Goal: Transaction & Acquisition: Purchase product/service

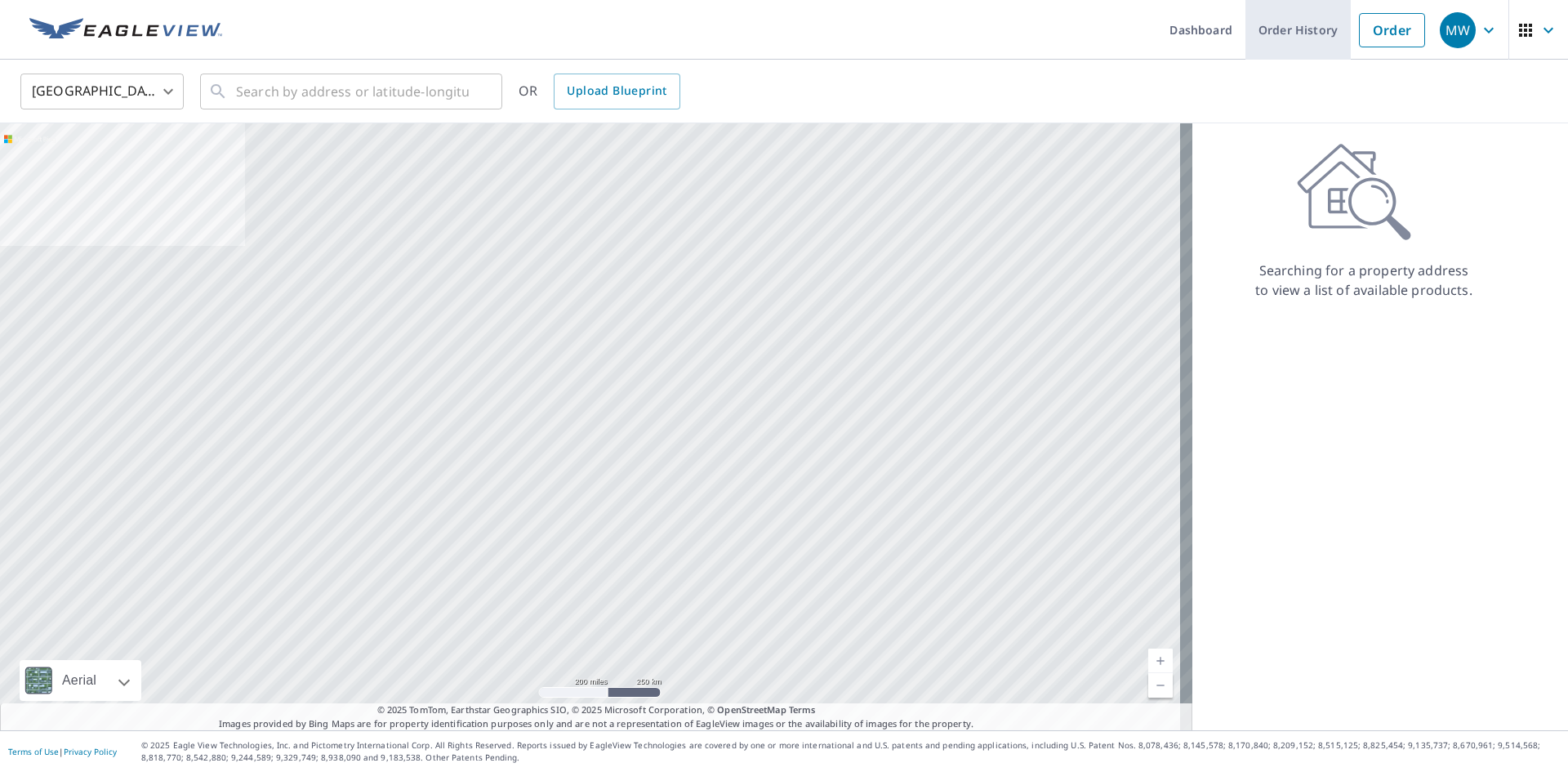
click at [1284, 34] on link "Order History" at bounding box center [1299, 30] width 106 height 60
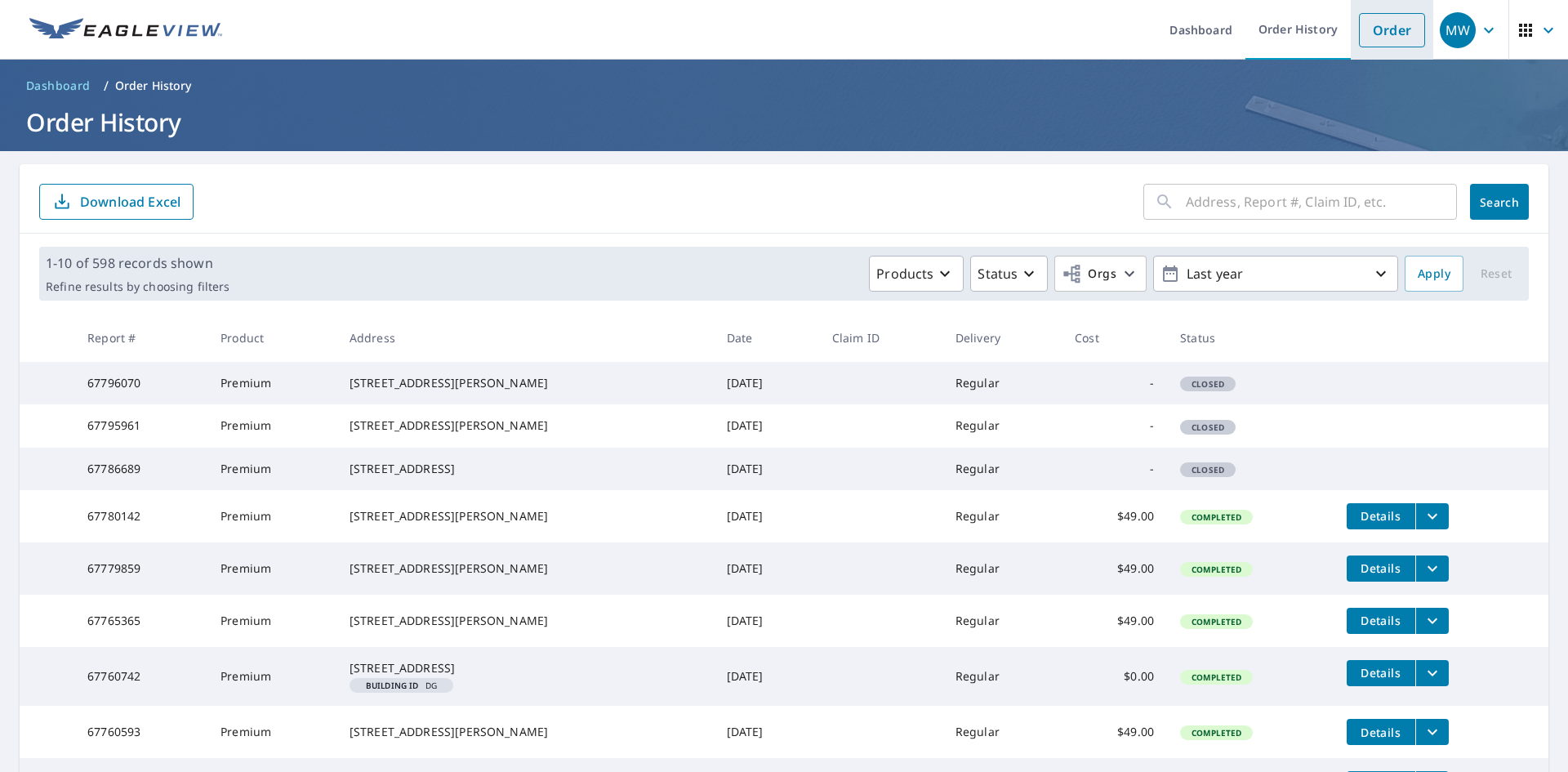
click at [1396, 32] on link "Order" at bounding box center [1392, 30] width 67 height 34
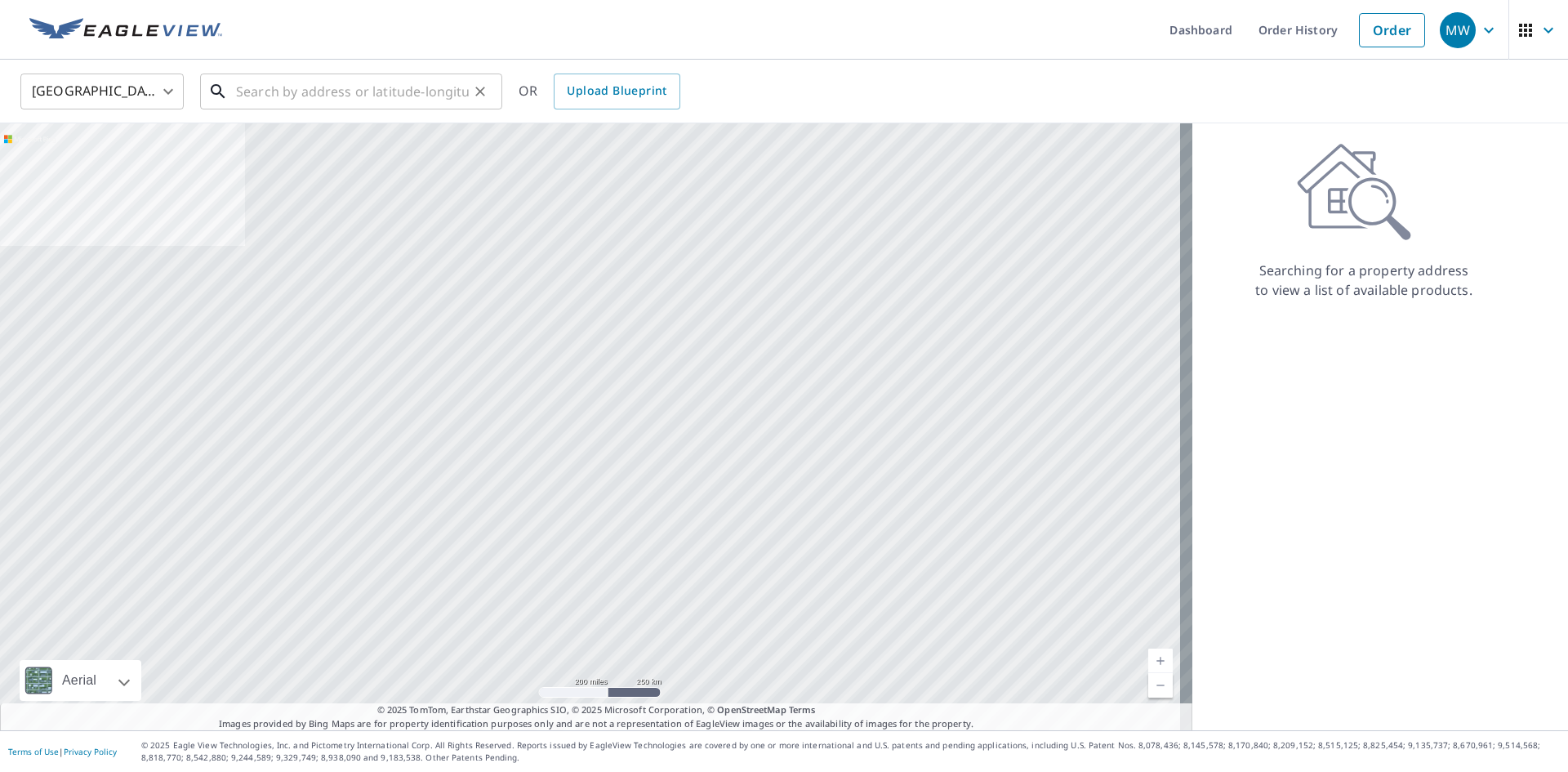
click at [308, 95] on input "text" at bounding box center [352, 91] width 233 height 46
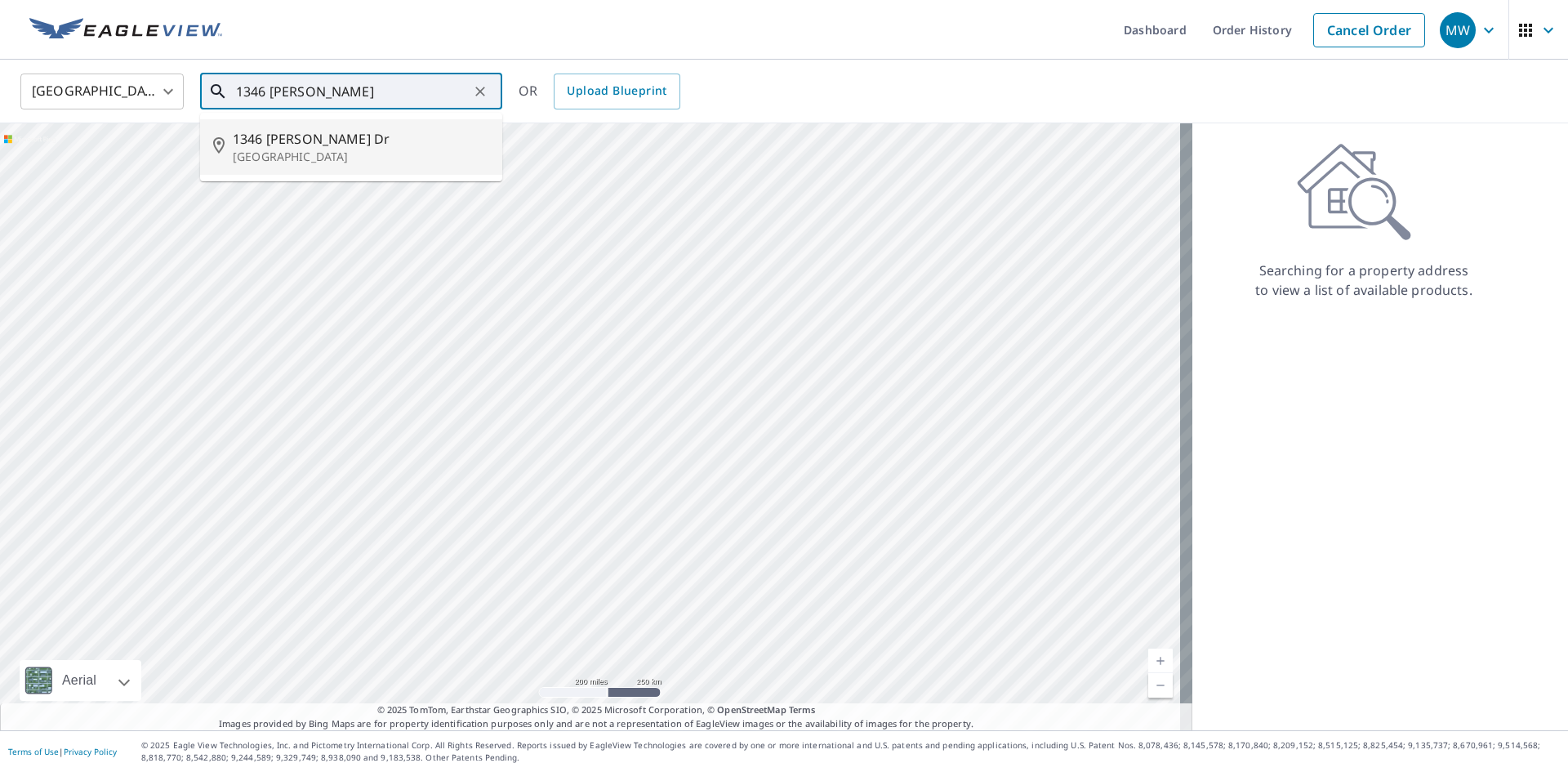
click at [390, 156] on p "League City, TX 77573" at bounding box center [361, 156] width 257 height 16
type input "1346 Coleman Boylan Dr League City, TX 77573"
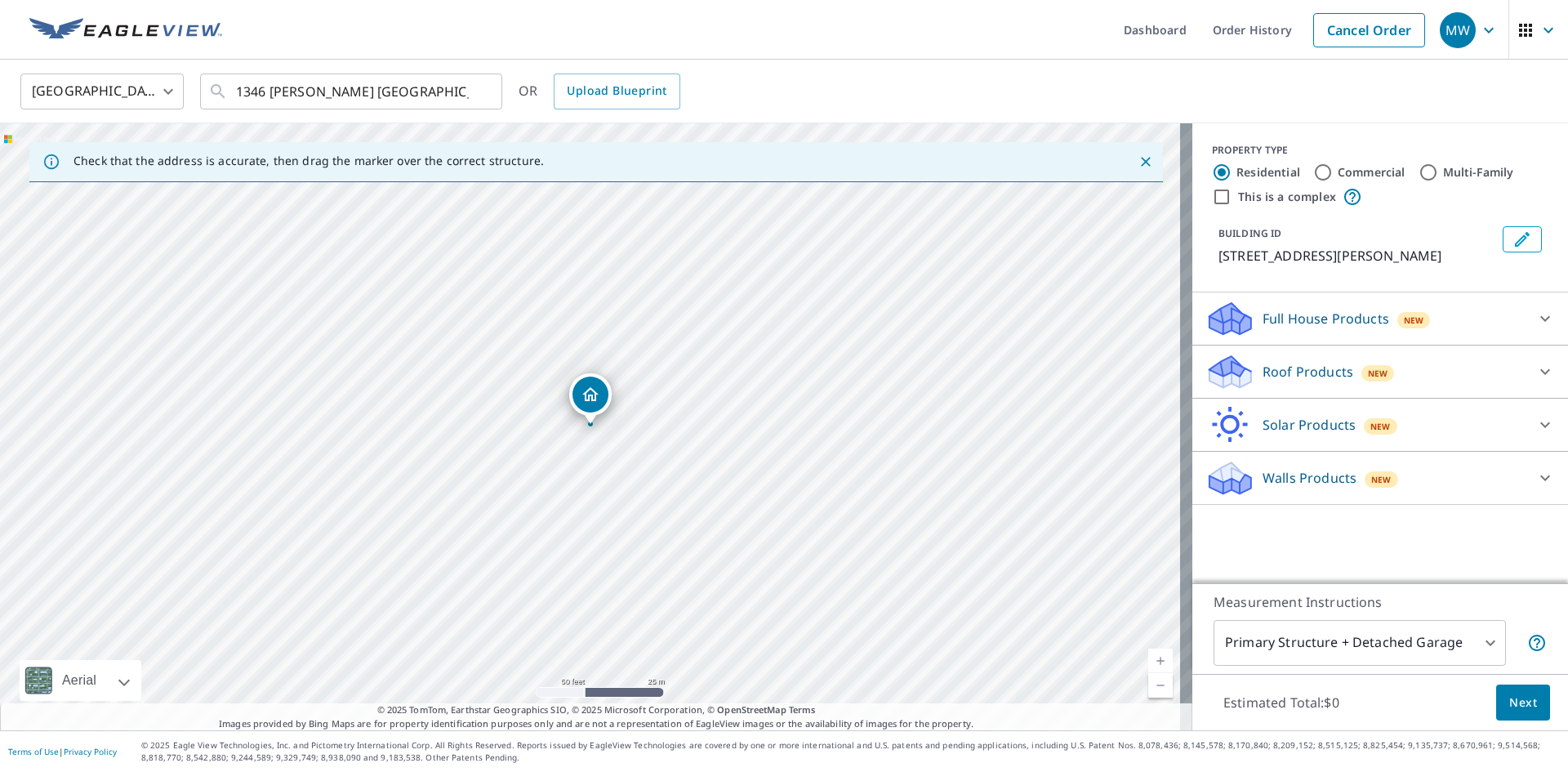
click at [1280, 381] on p "Roof Products" at bounding box center [1308, 371] width 90 height 20
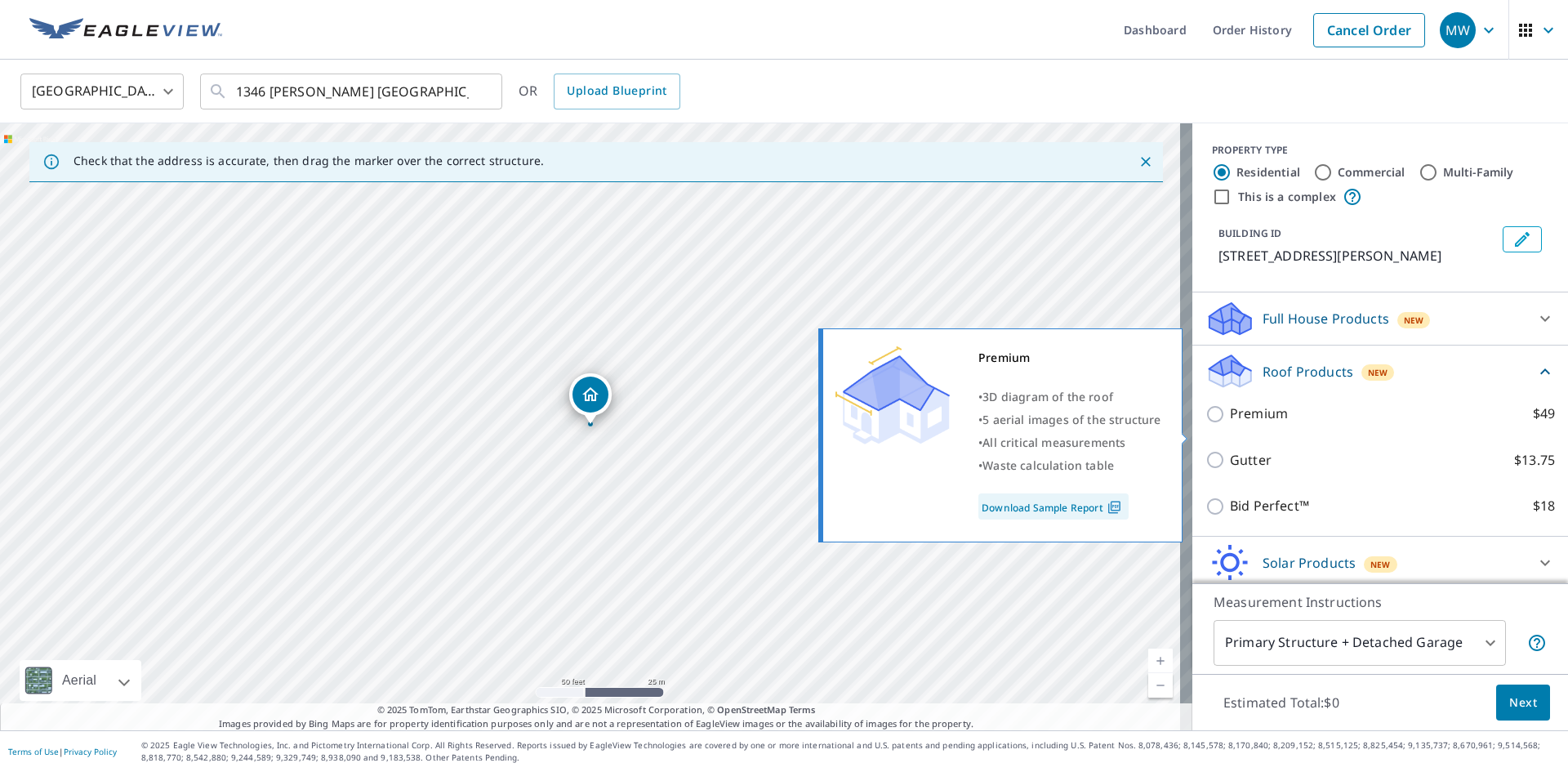
click at [1206, 424] on input "Premium $49" at bounding box center [1218, 414] width 25 height 20
checkbox input "true"
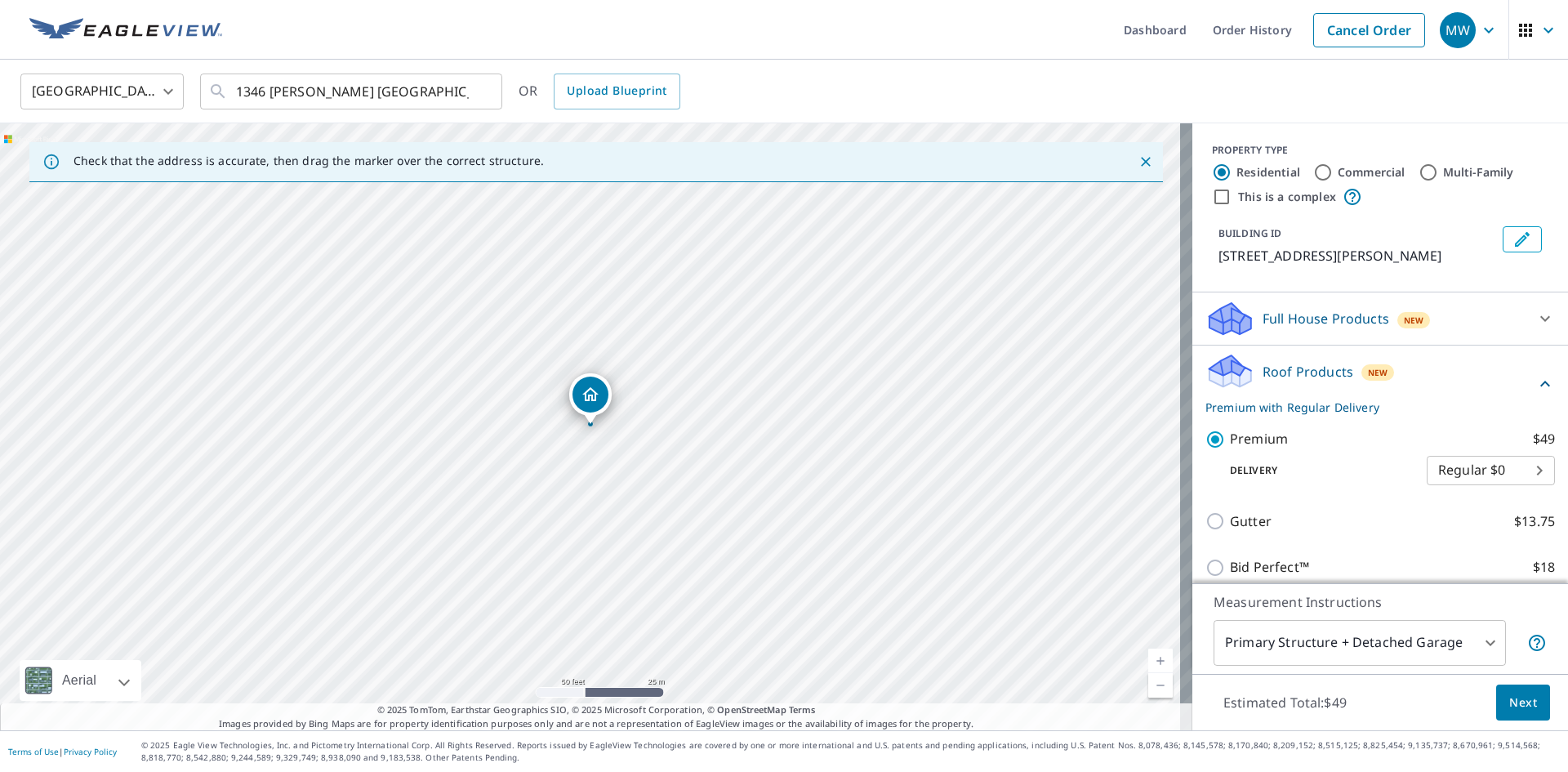
click at [1510, 705] on span "Next" at bounding box center [1523, 703] width 28 height 20
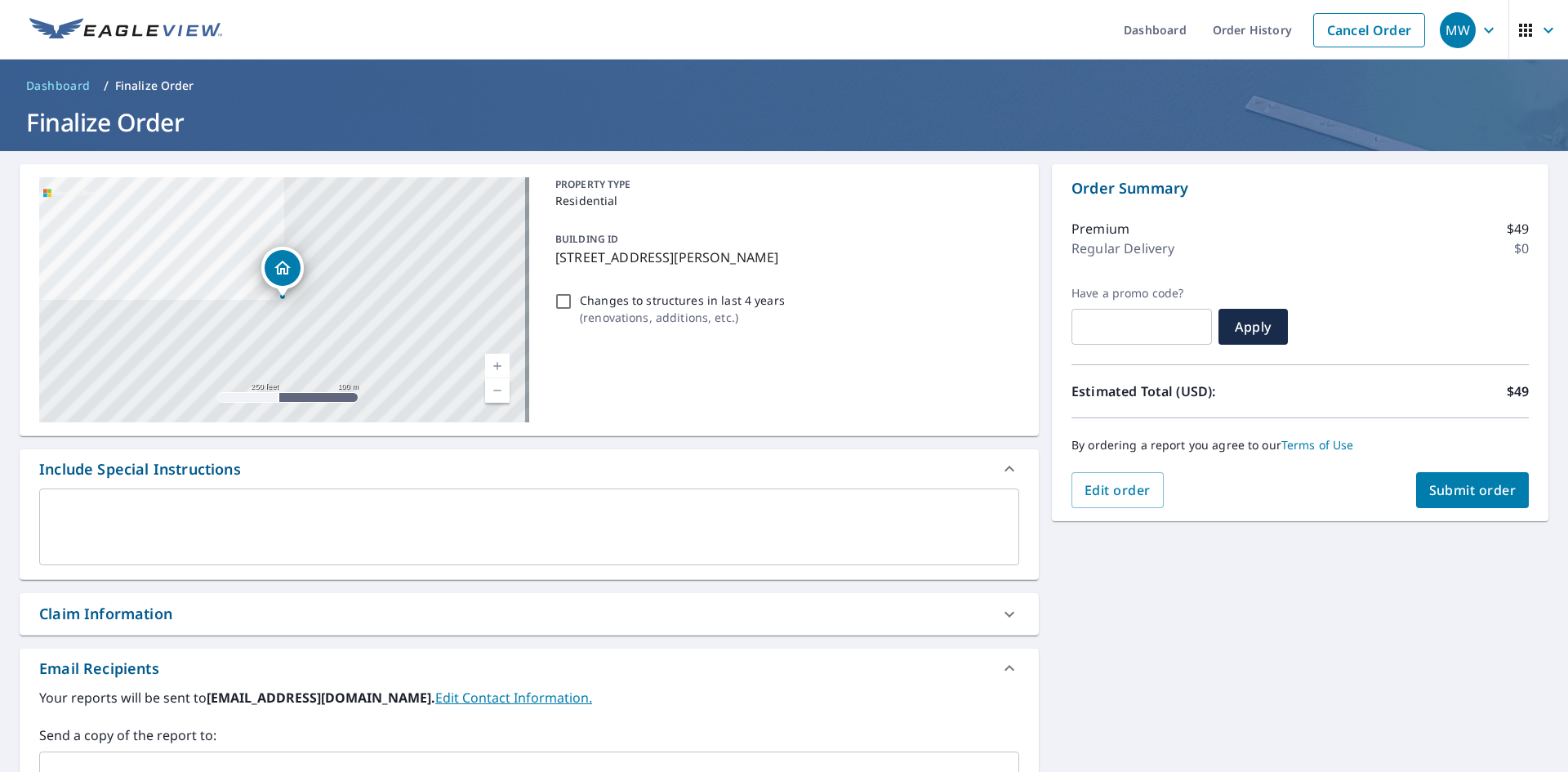
click at [1443, 481] on span "Submit order" at bounding box center [1473, 490] width 87 height 18
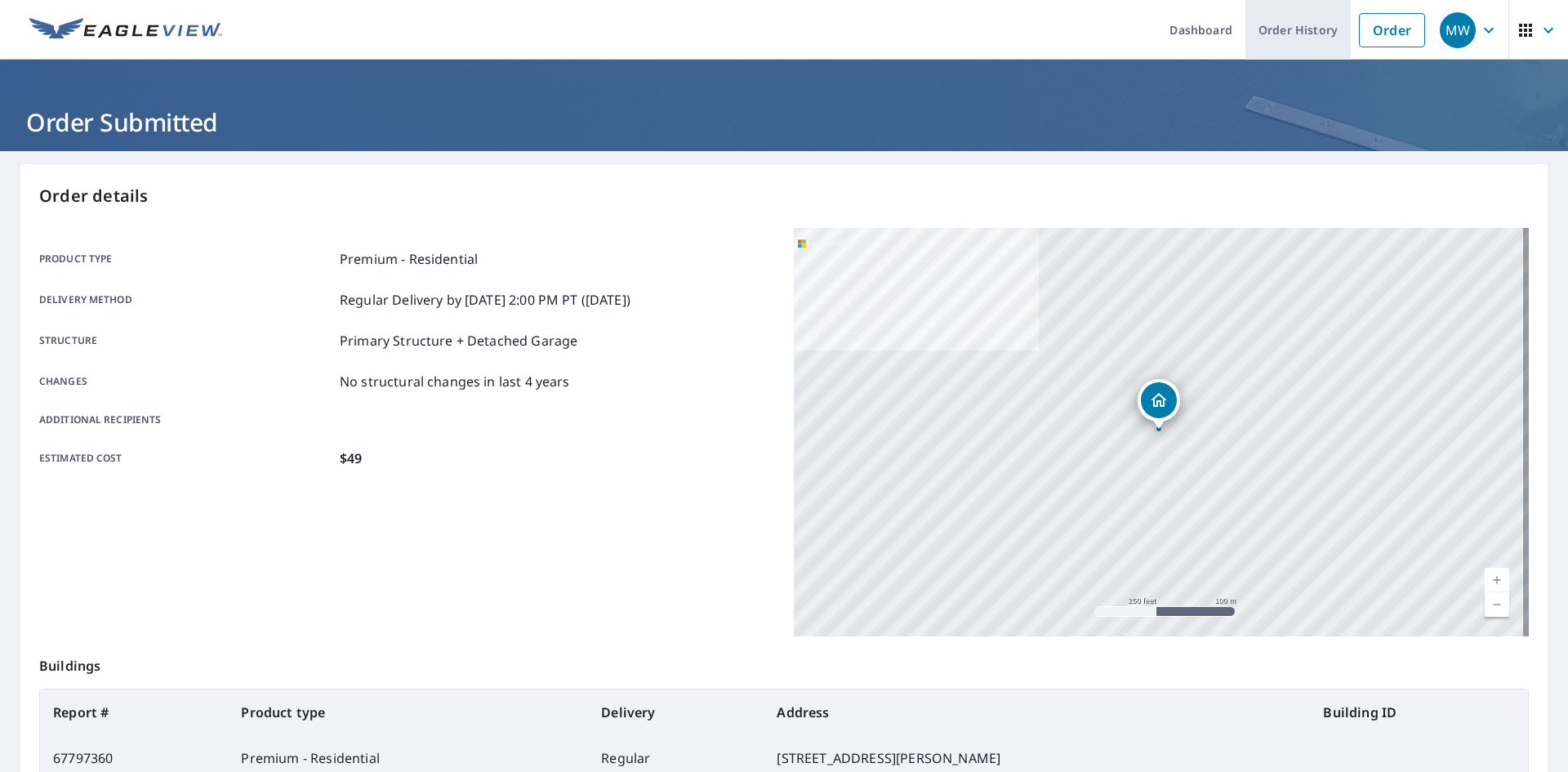
click at [1297, 25] on link "Order History" at bounding box center [1299, 30] width 106 height 60
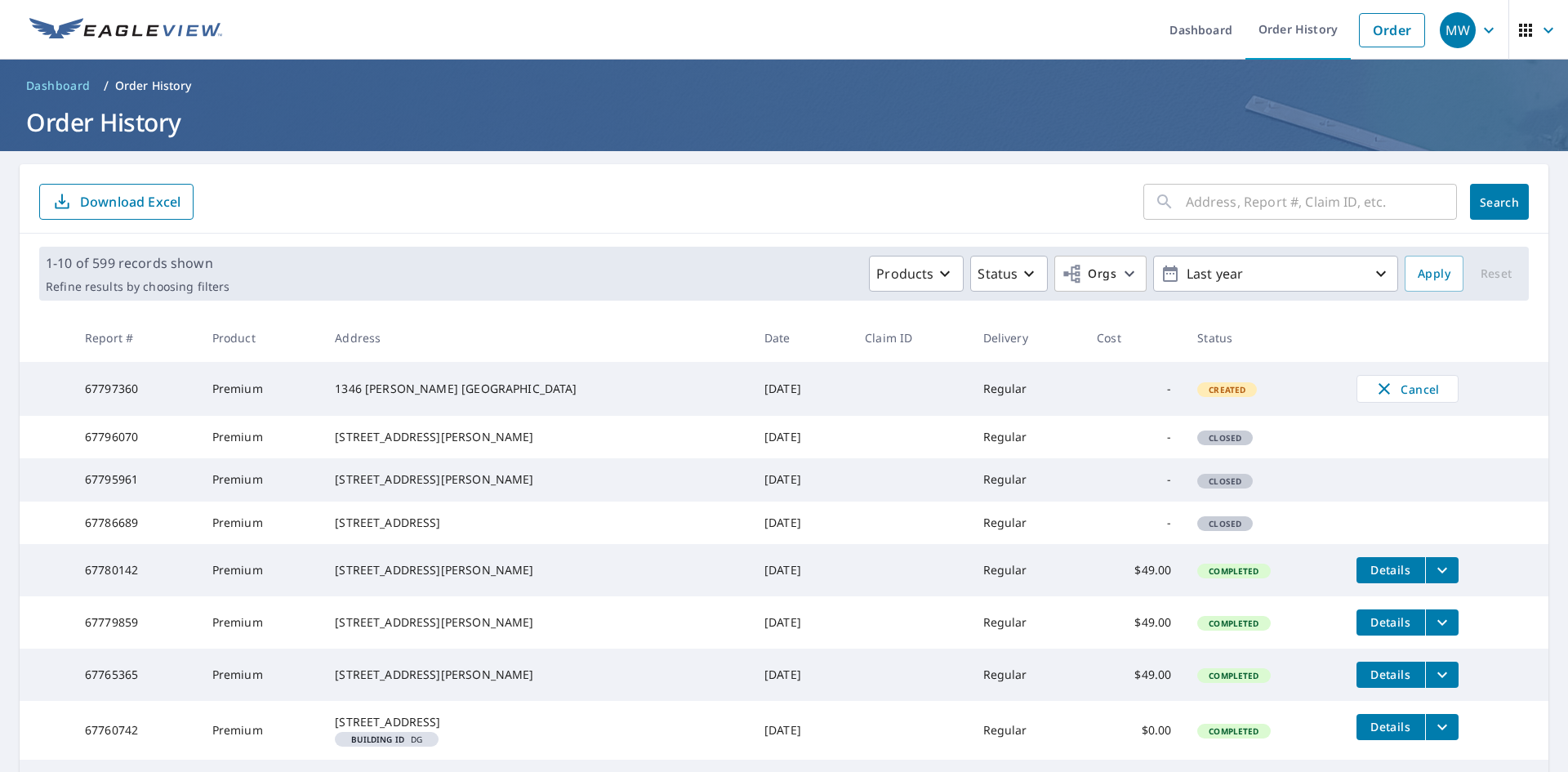
click at [371, 531] on div "[STREET_ADDRESS]" at bounding box center [536, 522] width 403 height 16
click at [1199, 530] on span "Closed" at bounding box center [1224, 523] width 52 height 11
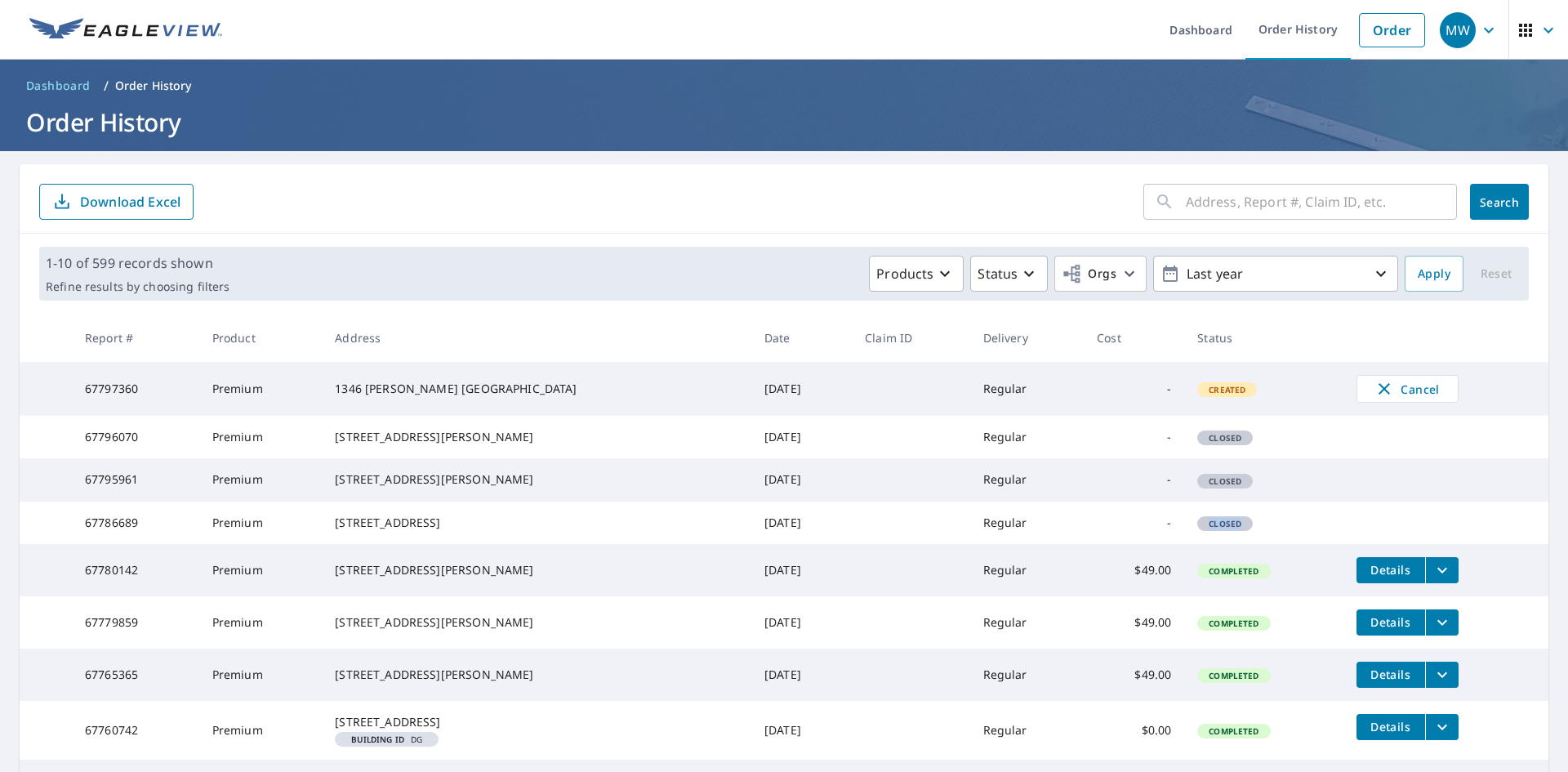
click at [1199, 530] on span "Closed" at bounding box center [1224, 523] width 52 height 11
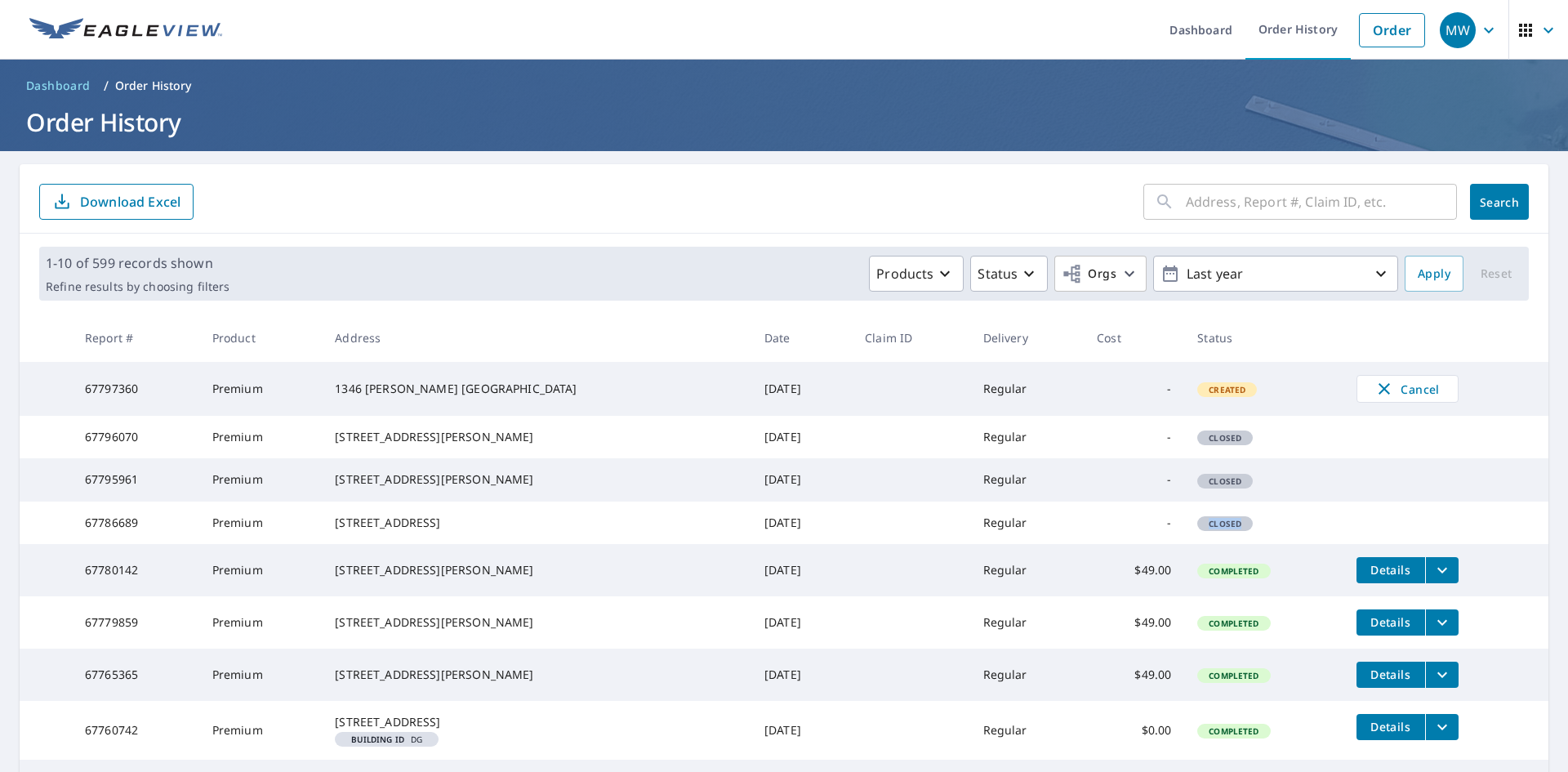
click at [1199, 530] on span "Closed" at bounding box center [1224, 523] width 52 height 11
click at [518, 440] on div "[STREET_ADDRESS][PERSON_NAME]" at bounding box center [536, 437] width 403 height 16
click at [1202, 200] on input "text" at bounding box center [1322, 202] width 271 height 46
click at [1388, 20] on link "Order" at bounding box center [1392, 30] width 67 height 34
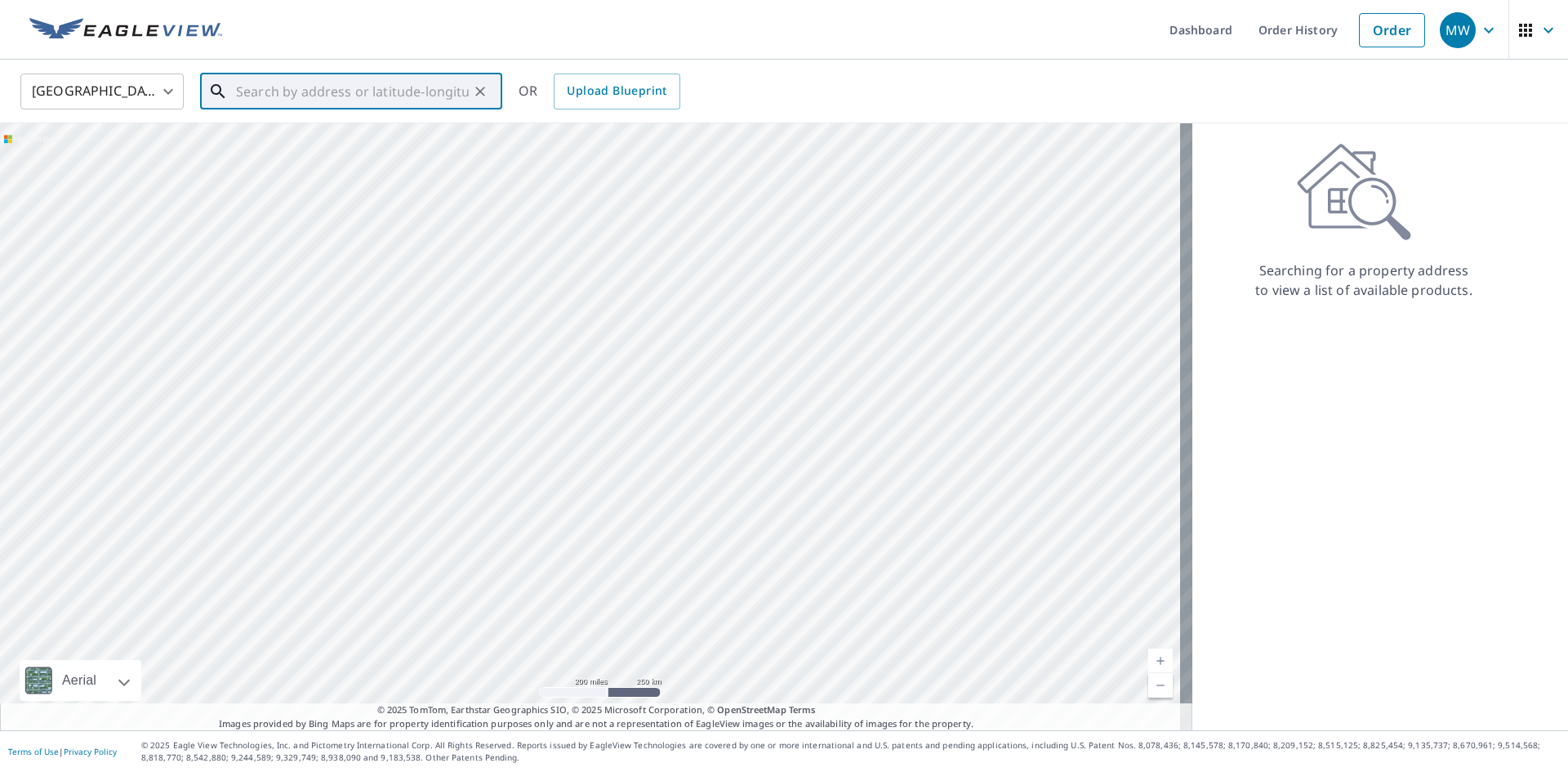
click at [258, 92] on input "text" at bounding box center [352, 91] width 233 height 46
type input "18026 Park Wille Dr Cypress"
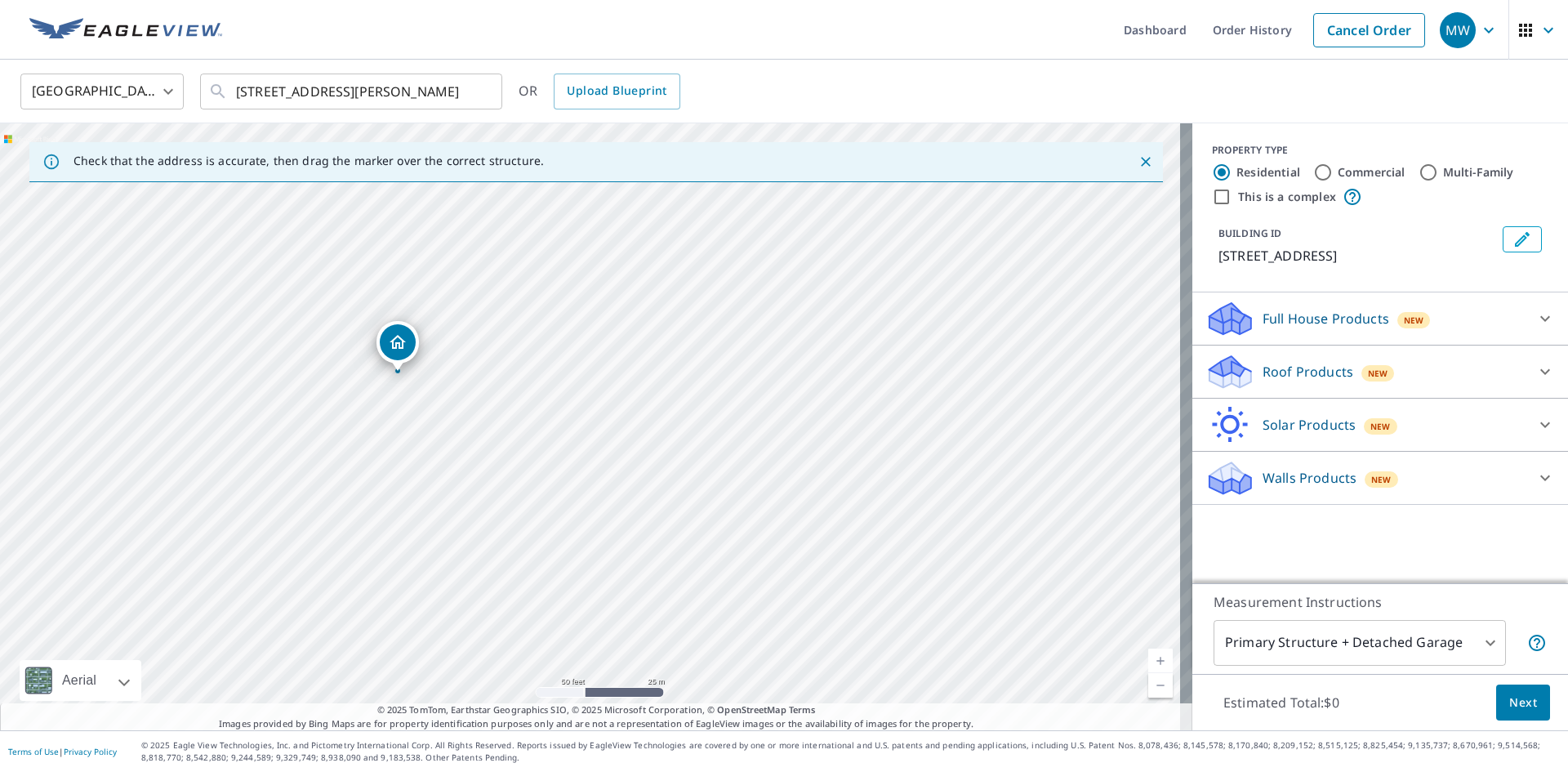
click at [1295, 368] on p "Roof Products" at bounding box center [1308, 371] width 90 height 20
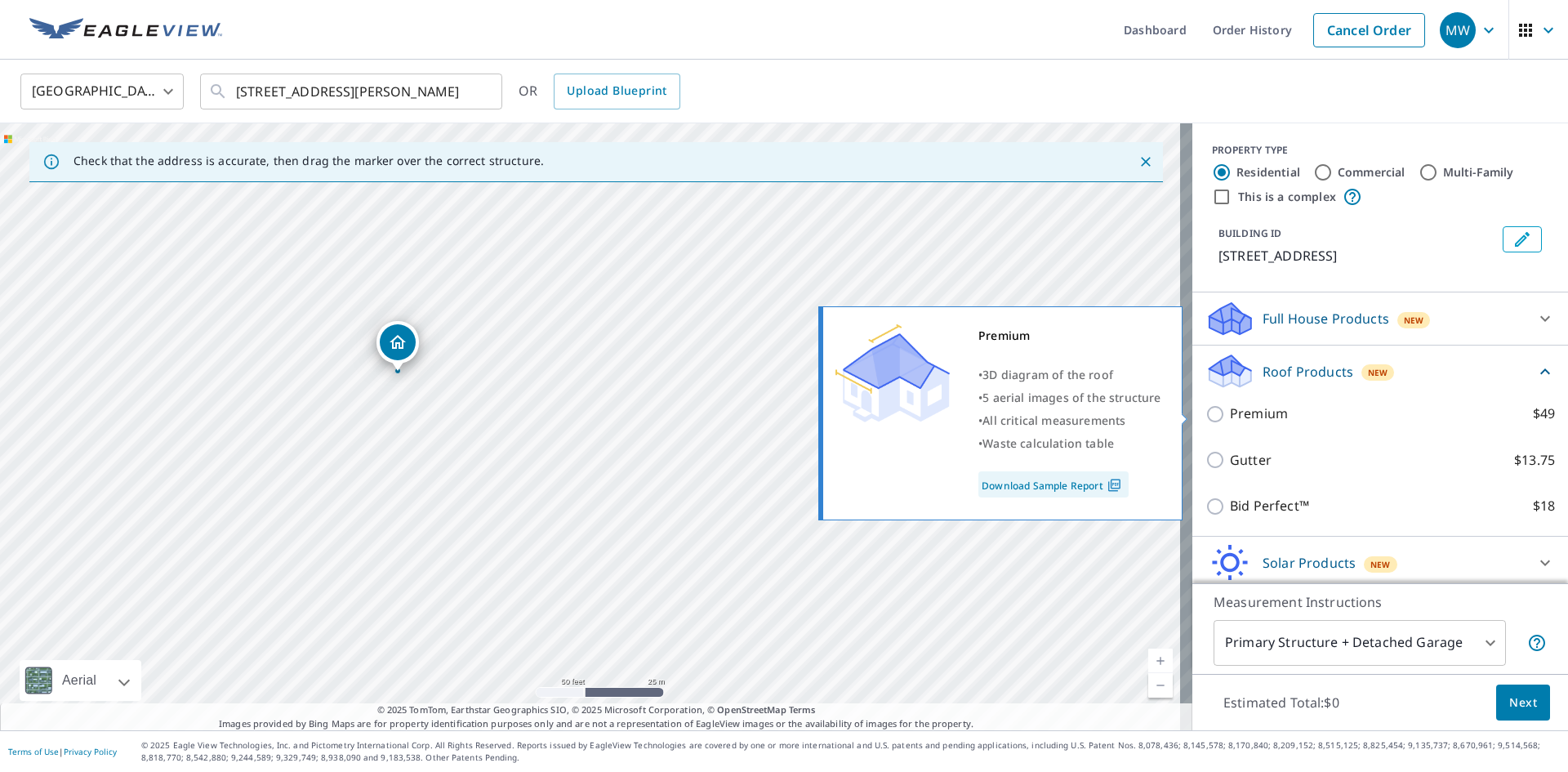
click at [1206, 420] on input "Premium $49" at bounding box center [1218, 414] width 25 height 20
checkbox input "true"
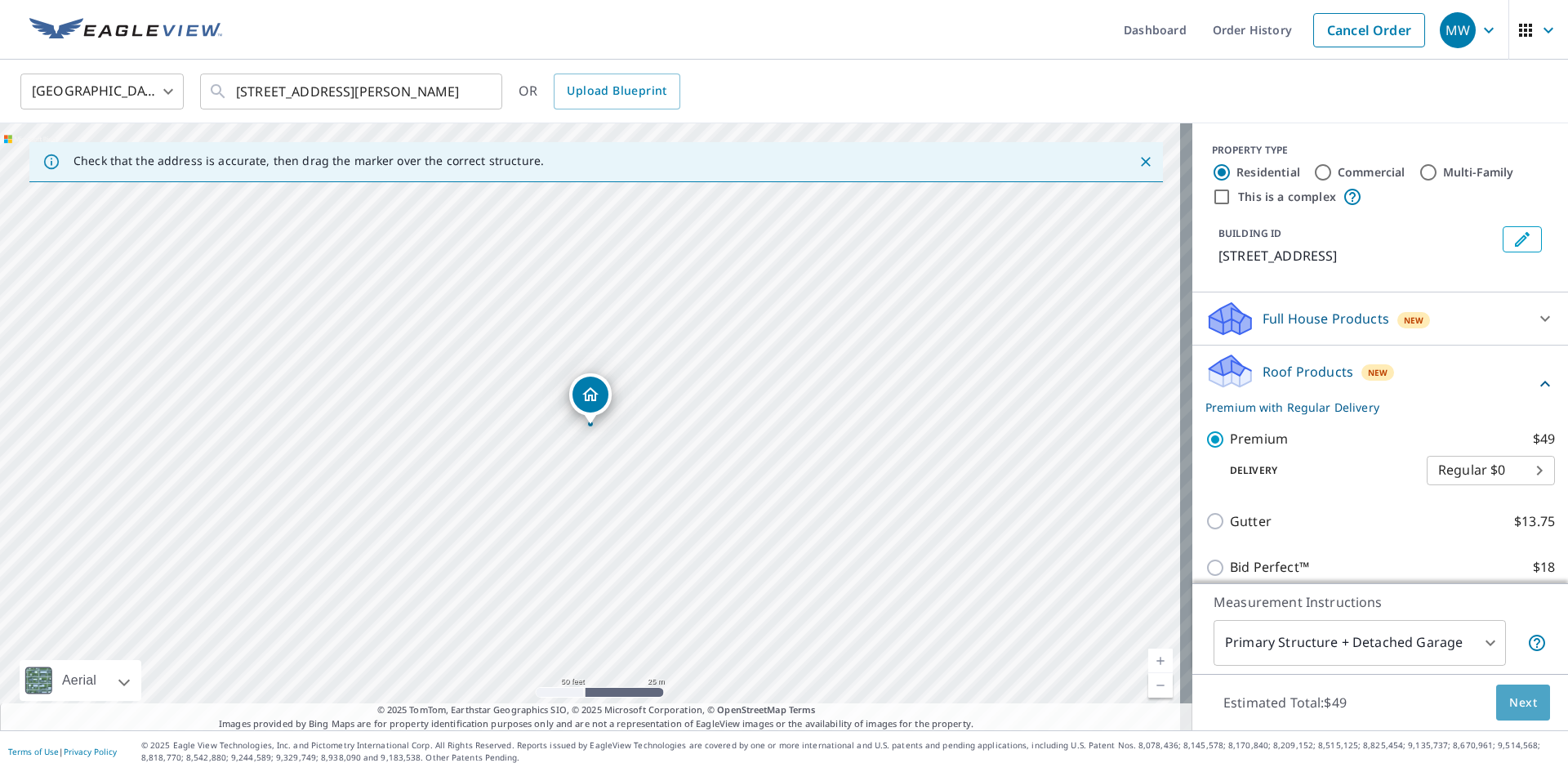
click at [1509, 708] on span "Next" at bounding box center [1523, 703] width 28 height 20
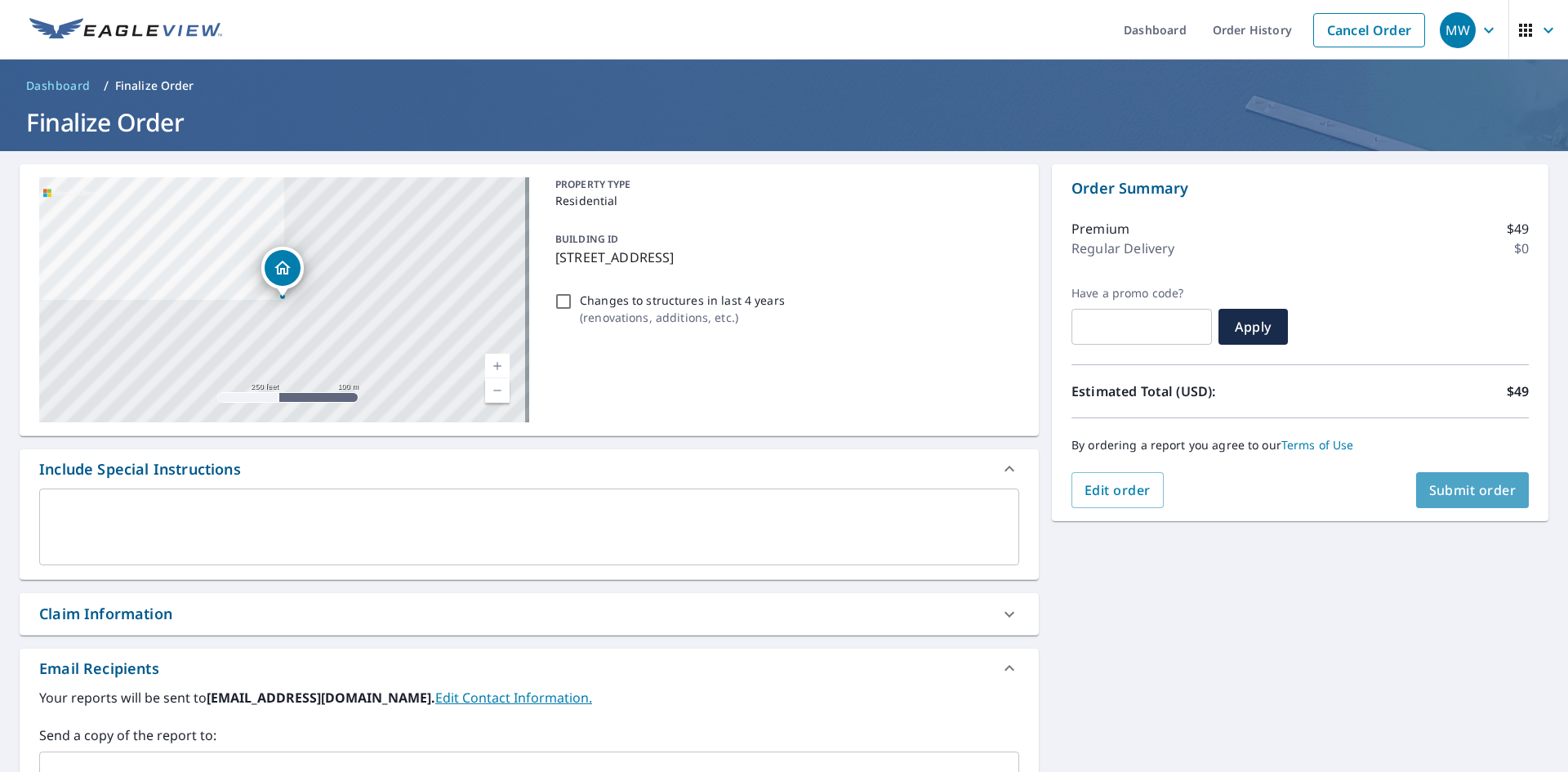
click at [1461, 473] on button "Submit order" at bounding box center [1473, 490] width 113 height 36
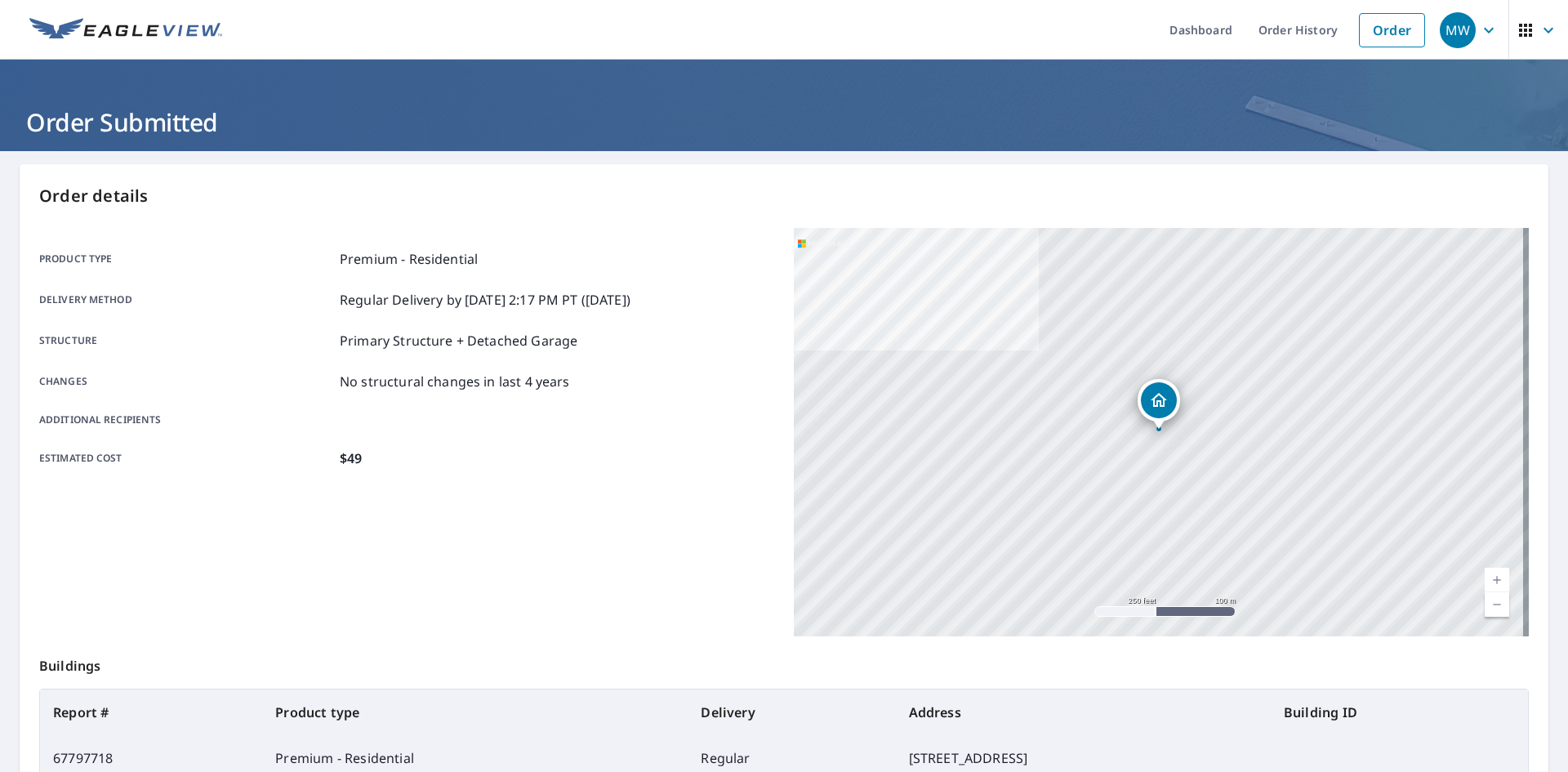
click at [1274, 32] on link "Order History" at bounding box center [1299, 30] width 106 height 60
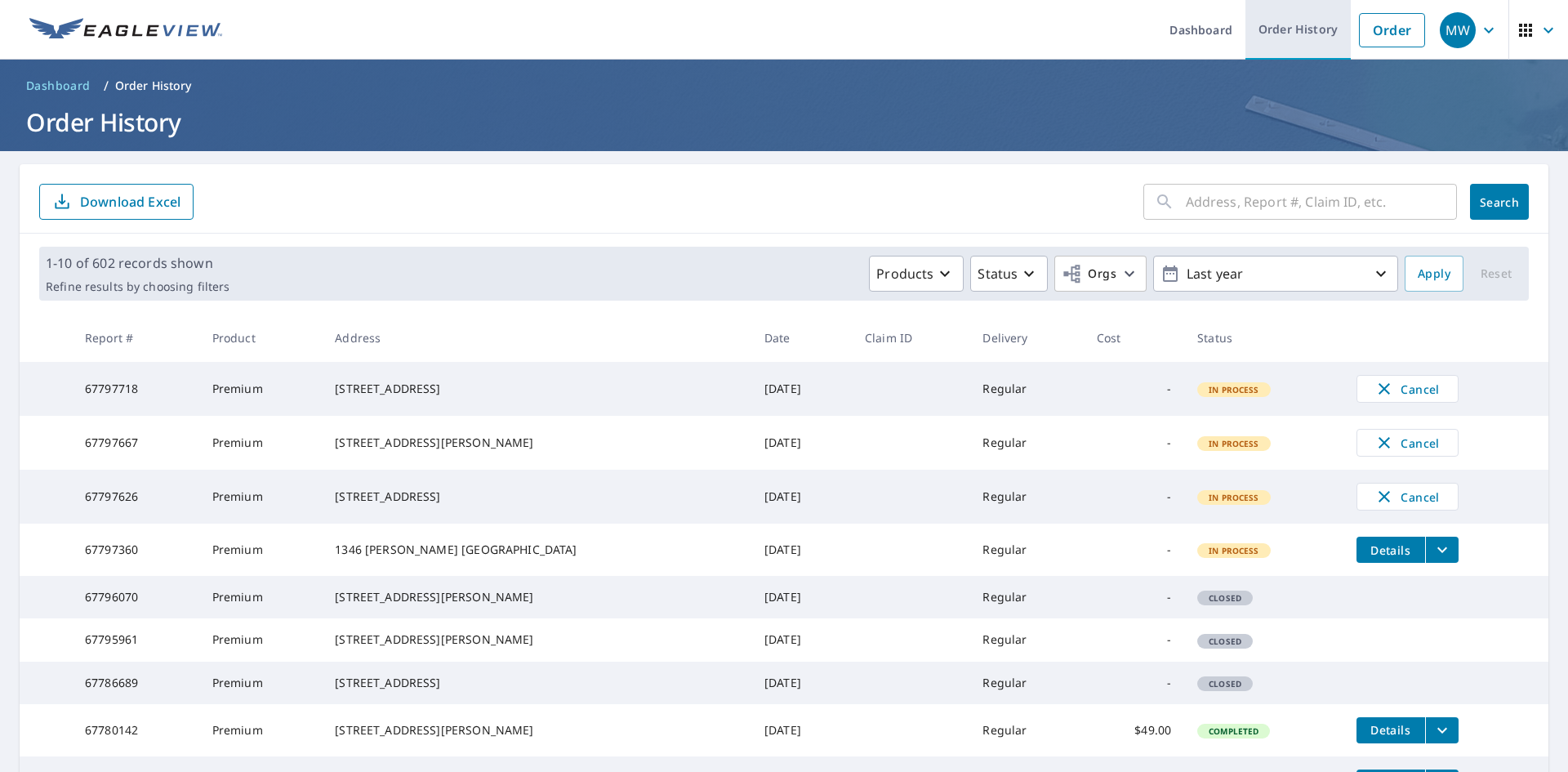
click at [1315, 27] on link "Order History" at bounding box center [1299, 30] width 106 height 60
click at [1375, 23] on link "Order" at bounding box center [1392, 30] width 67 height 34
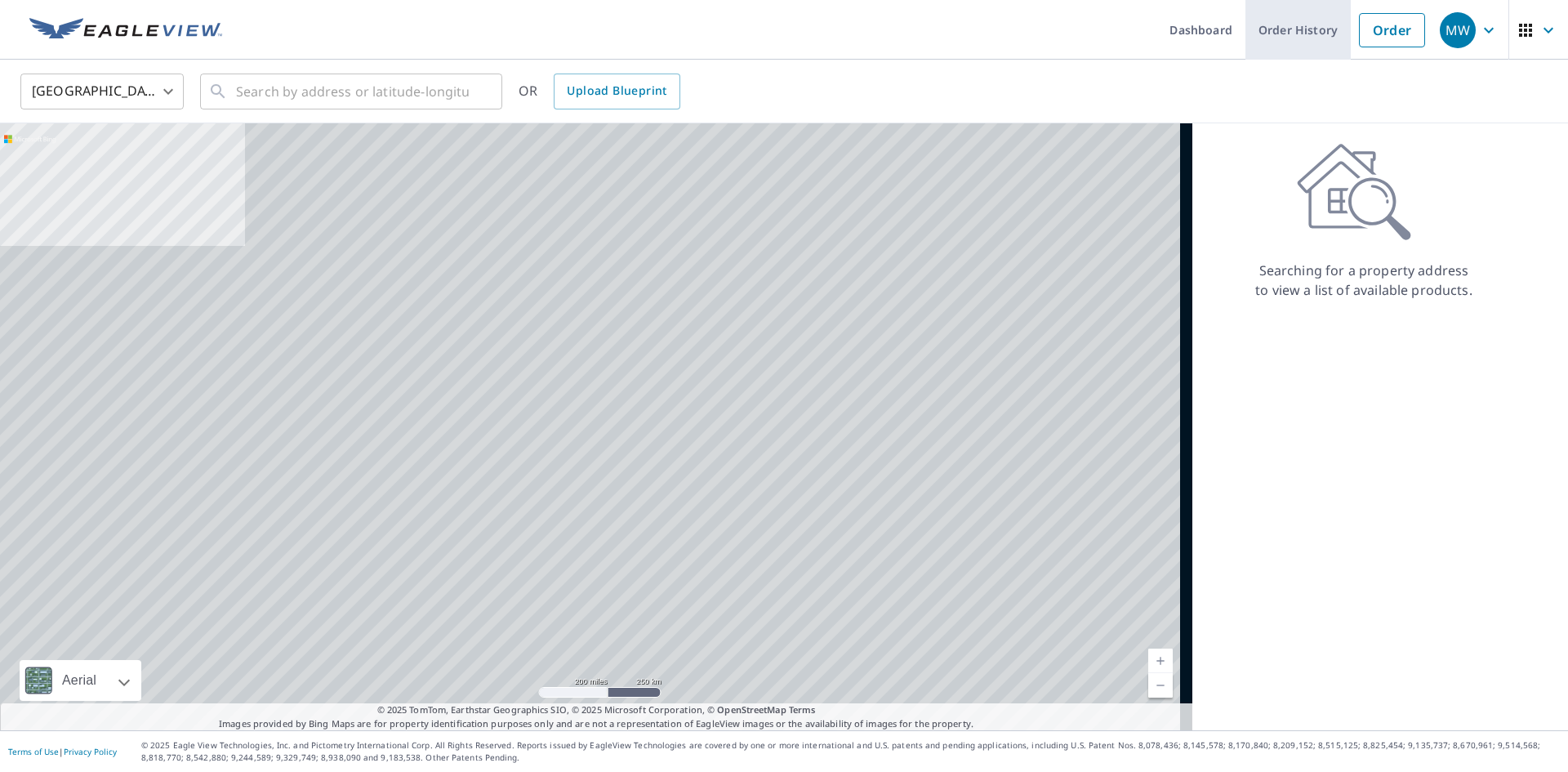
click at [1270, 35] on link "Order History" at bounding box center [1299, 30] width 106 height 60
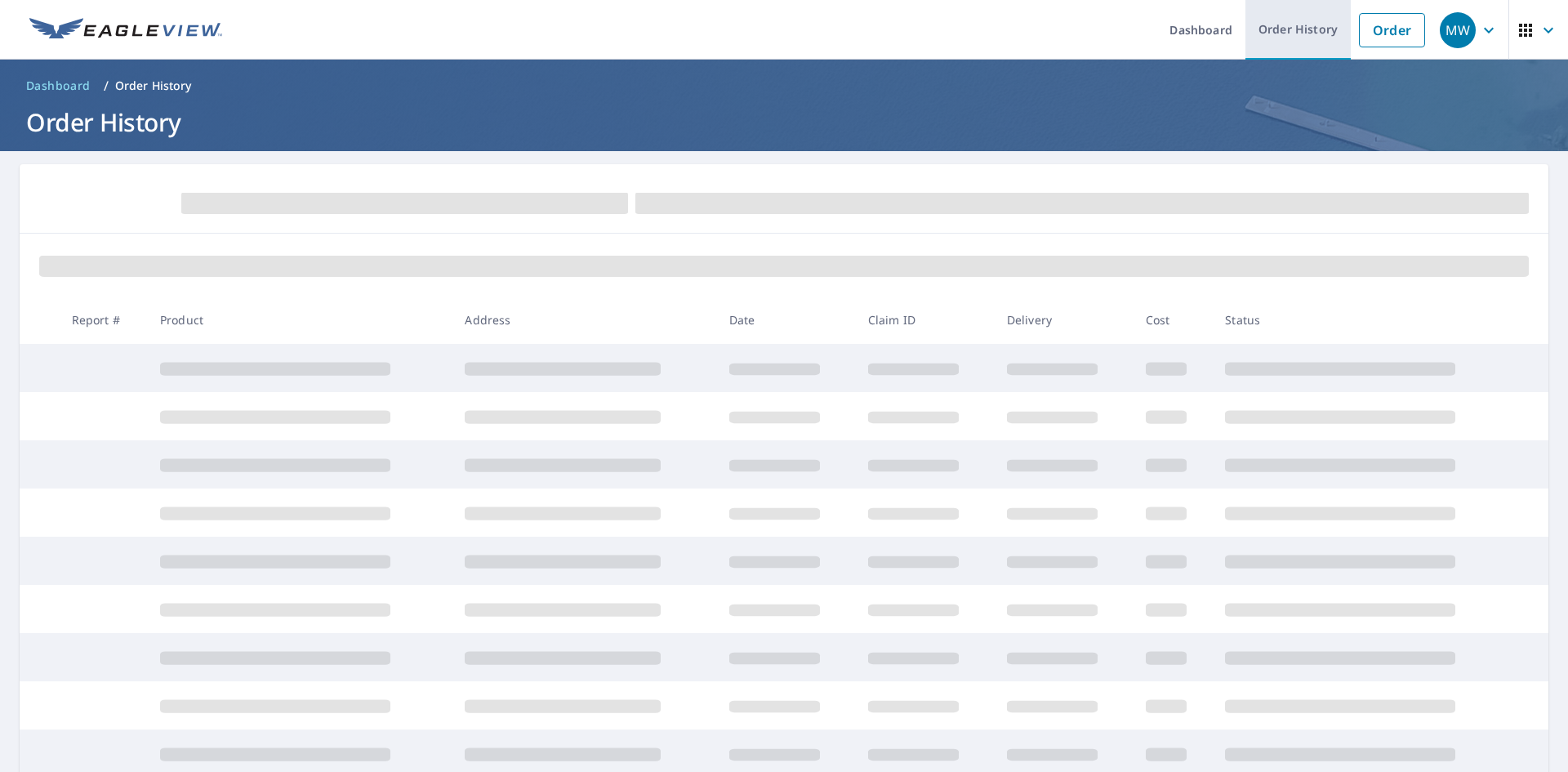
click at [1288, 20] on link "Order History" at bounding box center [1299, 30] width 106 height 60
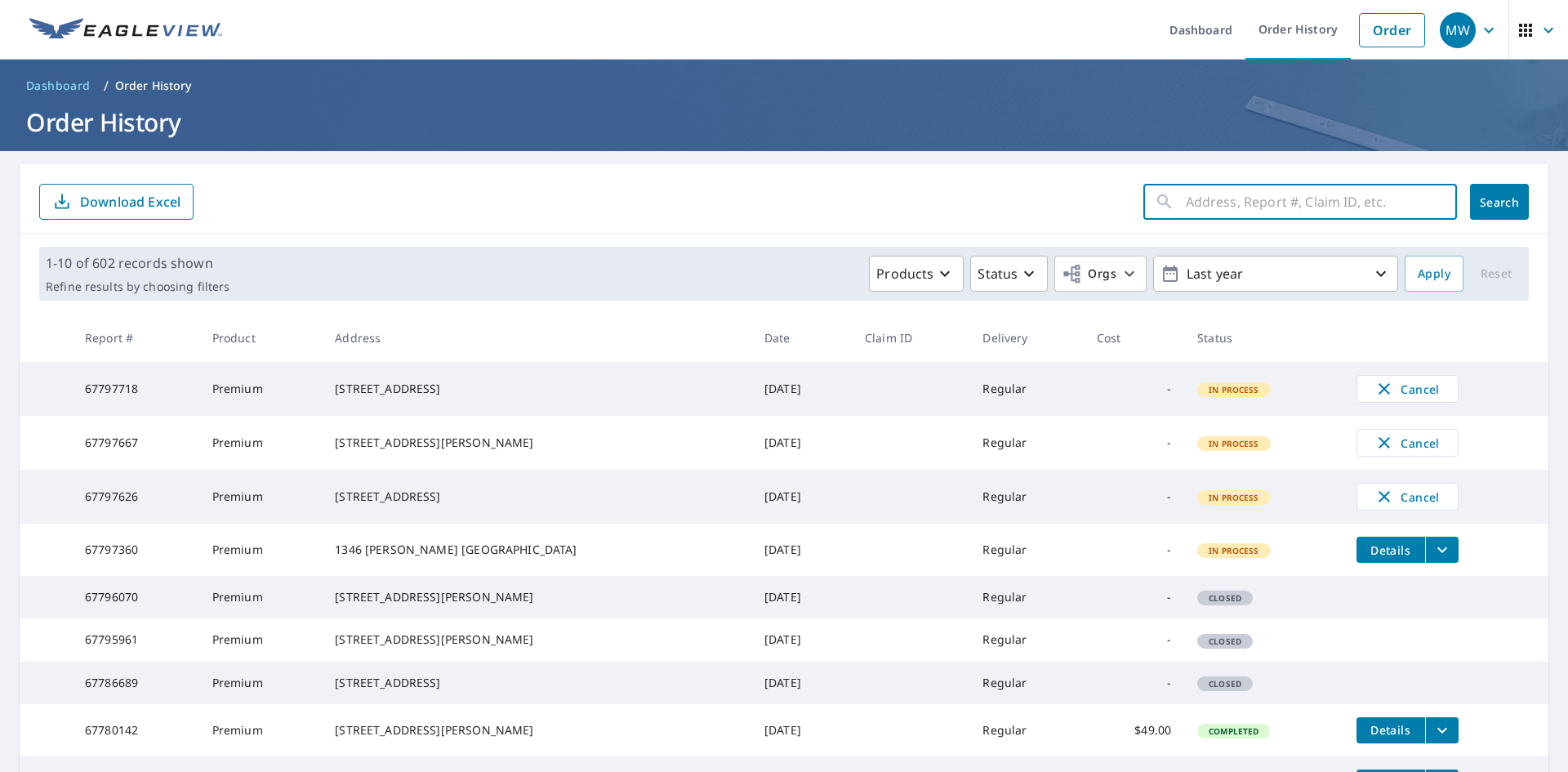
click at [1201, 206] on input "text" at bounding box center [1322, 202] width 271 height 46
type input "408"
click button "Search" at bounding box center [1499, 202] width 59 height 36
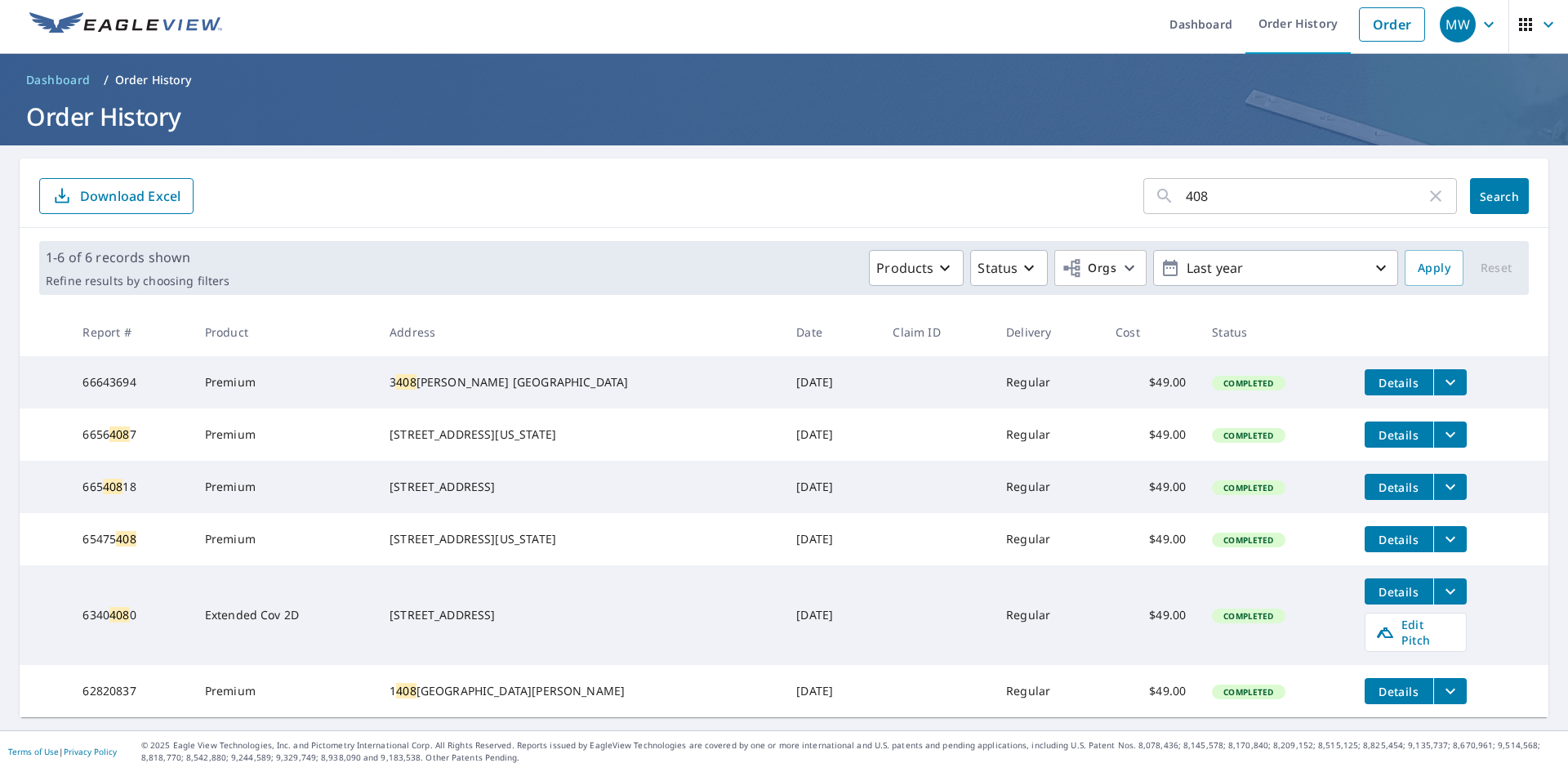
scroll to position [27, 0]
click at [1390, 9] on link "Order" at bounding box center [1392, 25] width 67 height 34
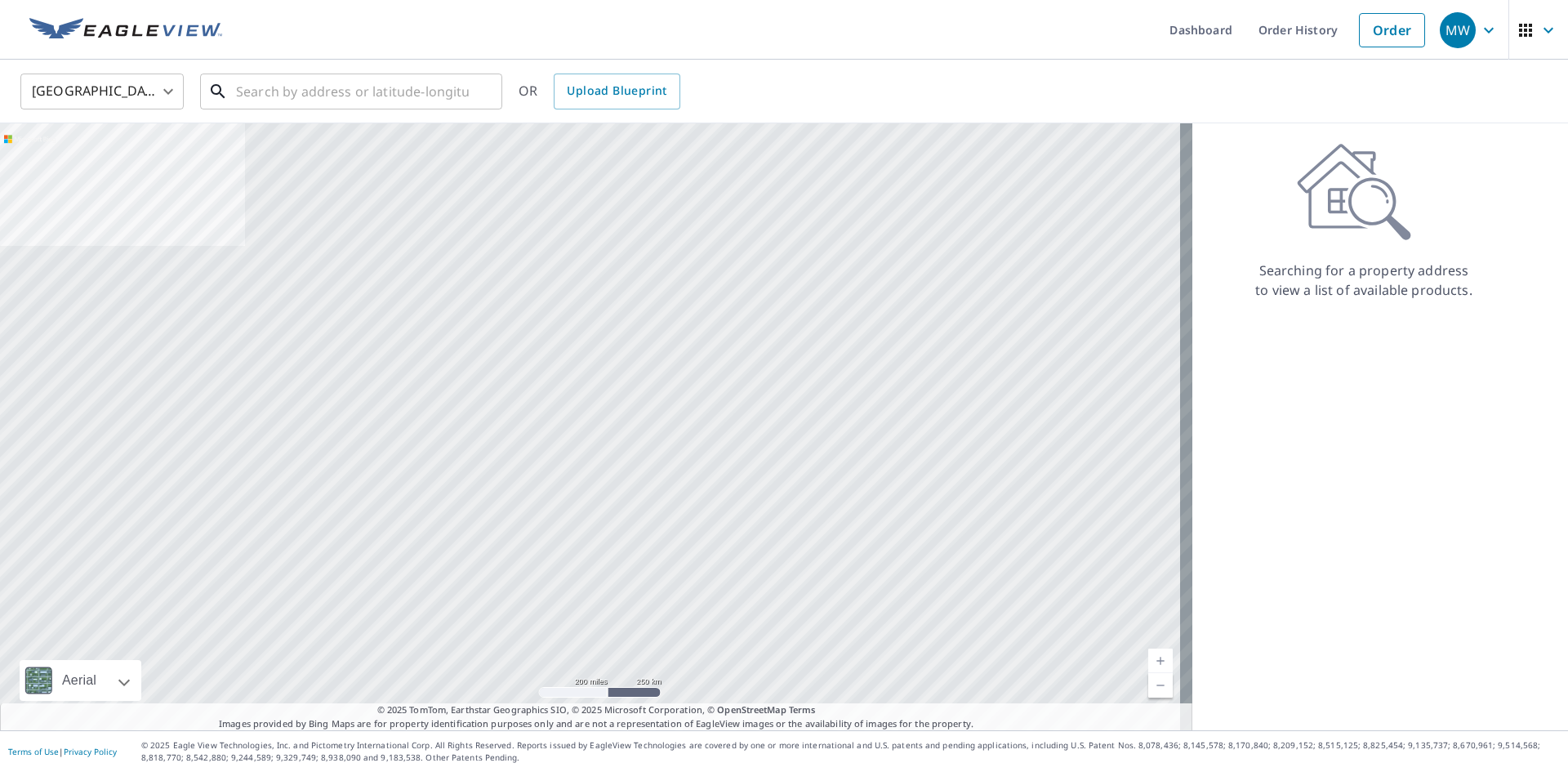
drag, startPoint x: 281, startPoint y: 90, endPoint x: 334, endPoint y: 67, distance: 57.8
click at [286, 89] on input "text" at bounding box center [352, 91] width 233 height 46
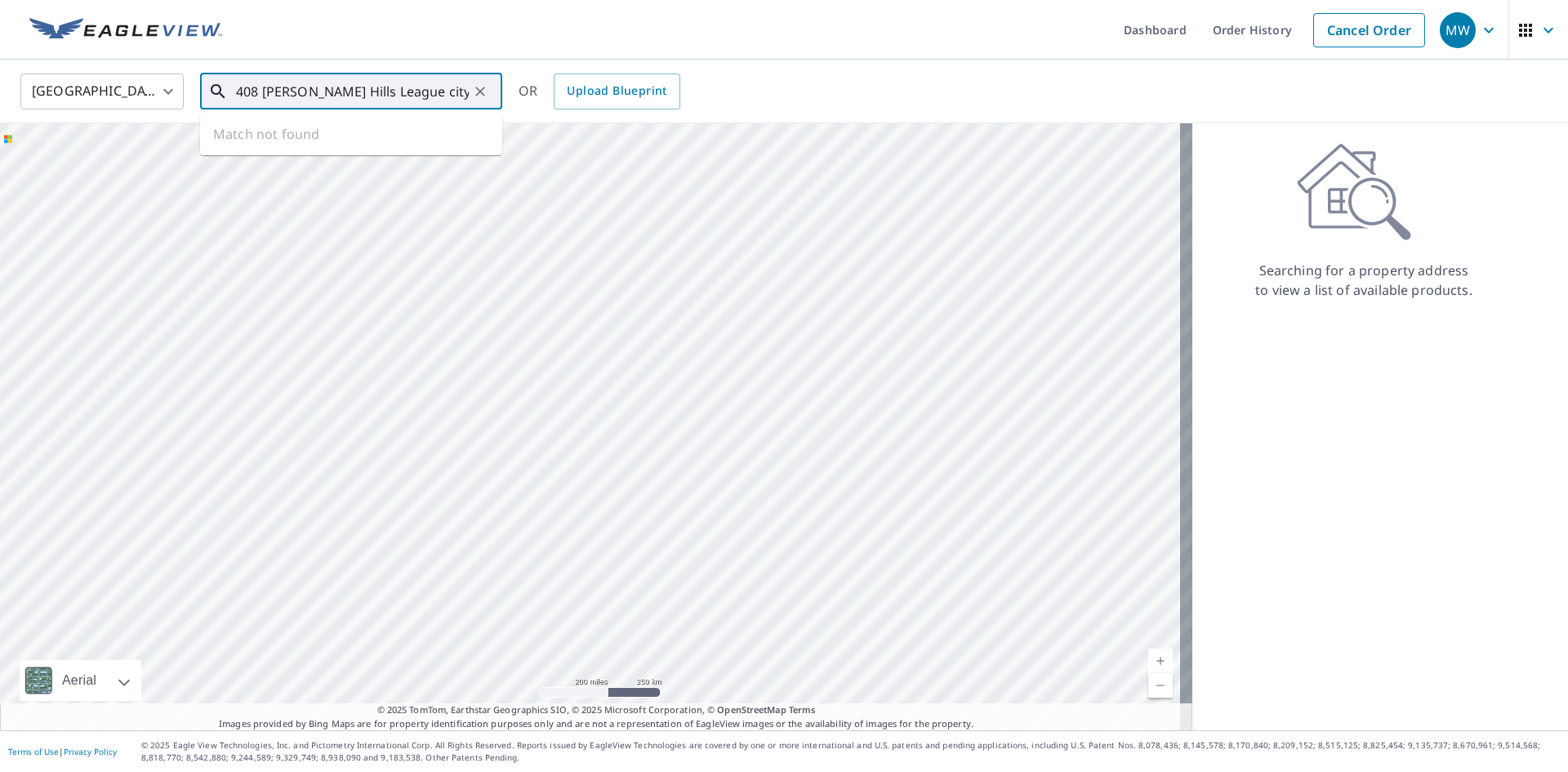
type input "408 Forrest Hills League city"
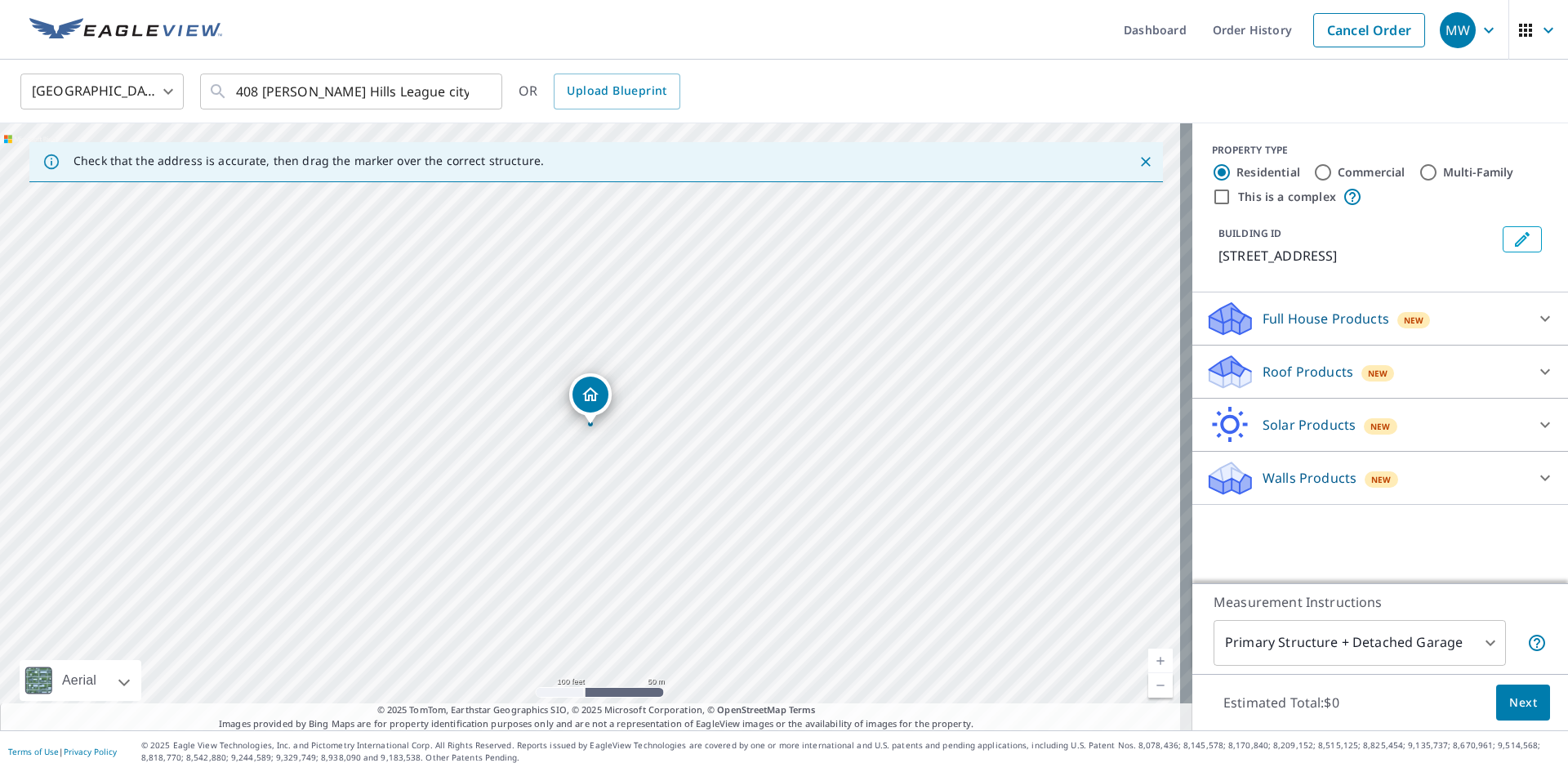
click at [1294, 373] on p "Roof Products" at bounding box center [1308, 371] width 90 height 20
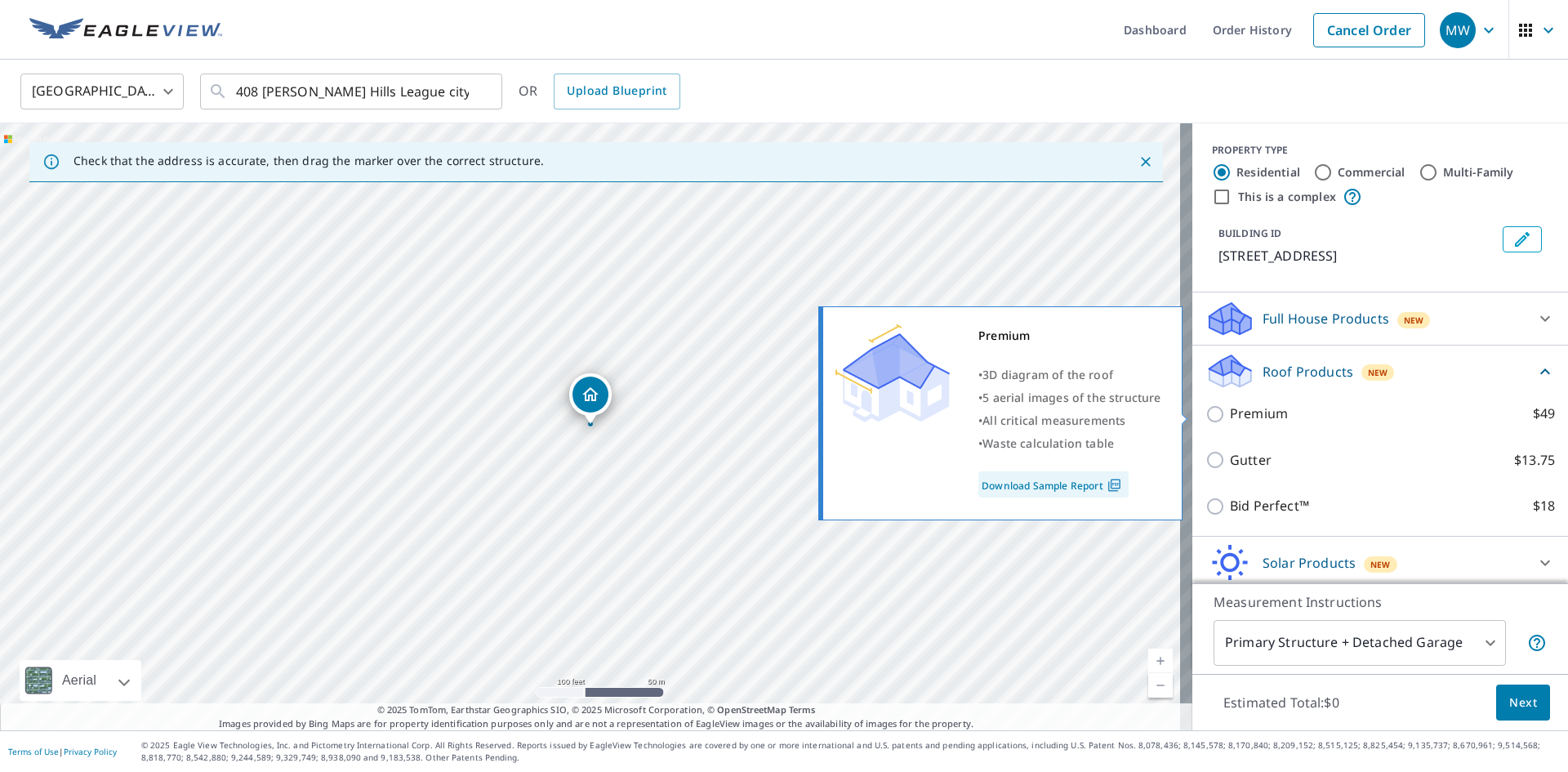
click at [1208, 415] on input "Premium $49" at bounding box center [1218, 414] width 25 height 20
checkbox input "true"
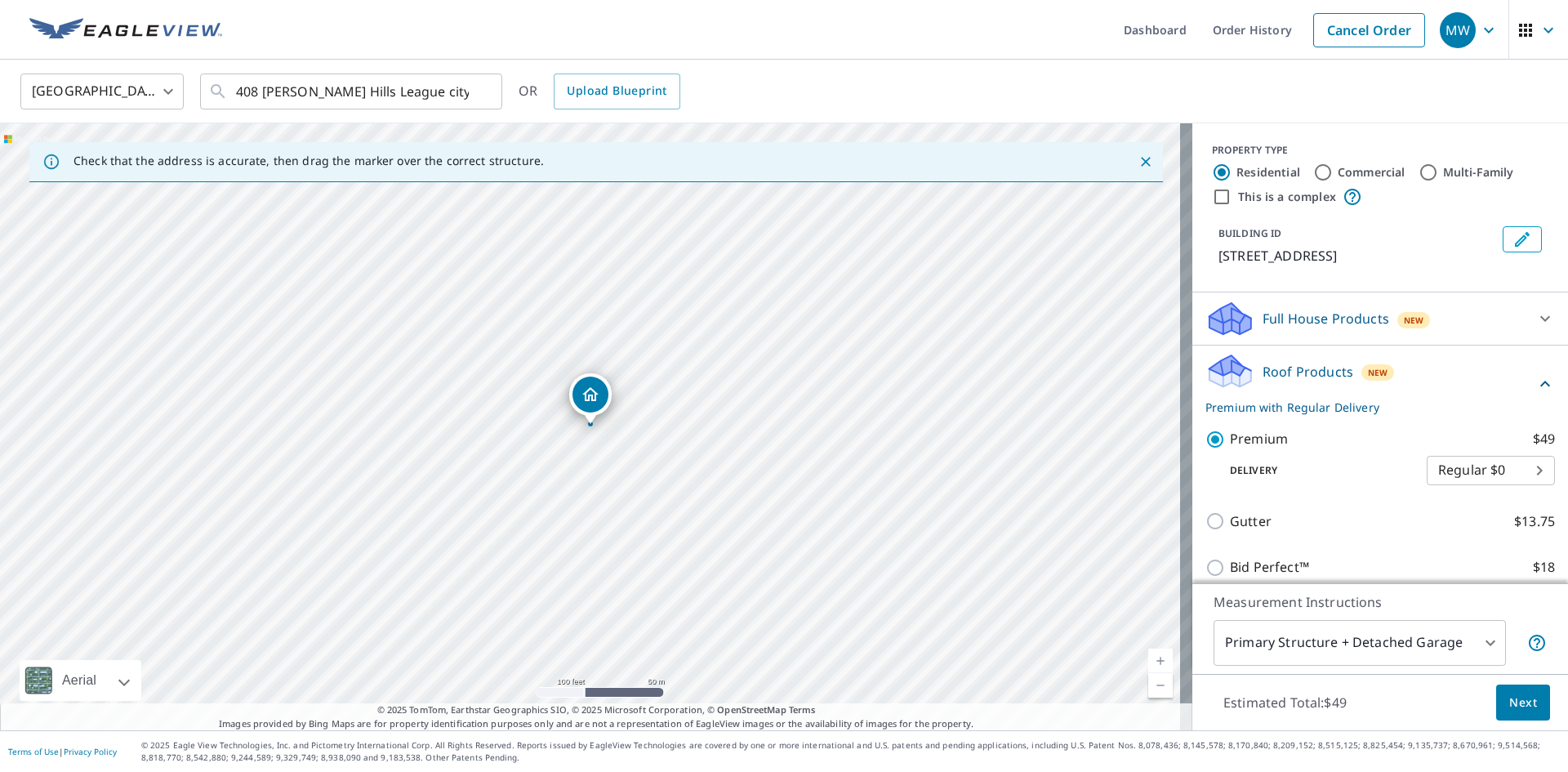
click at [1519, 701] on span "Next" at bounding box center [1523, 703] width 28 height 20
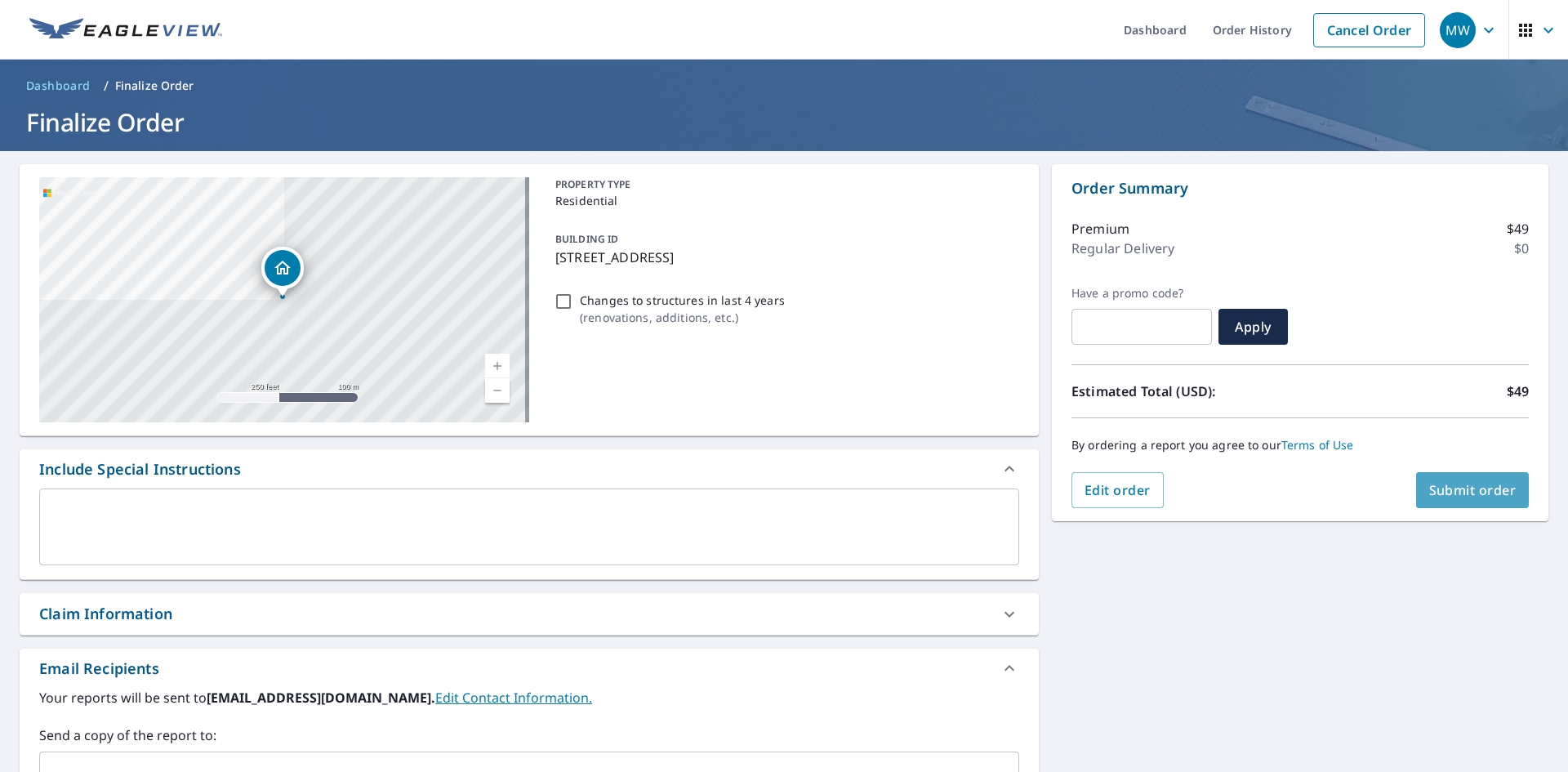
click at [1467, 490] on span "Submit order" at bounding box center [1473, 490] width 87 height 18
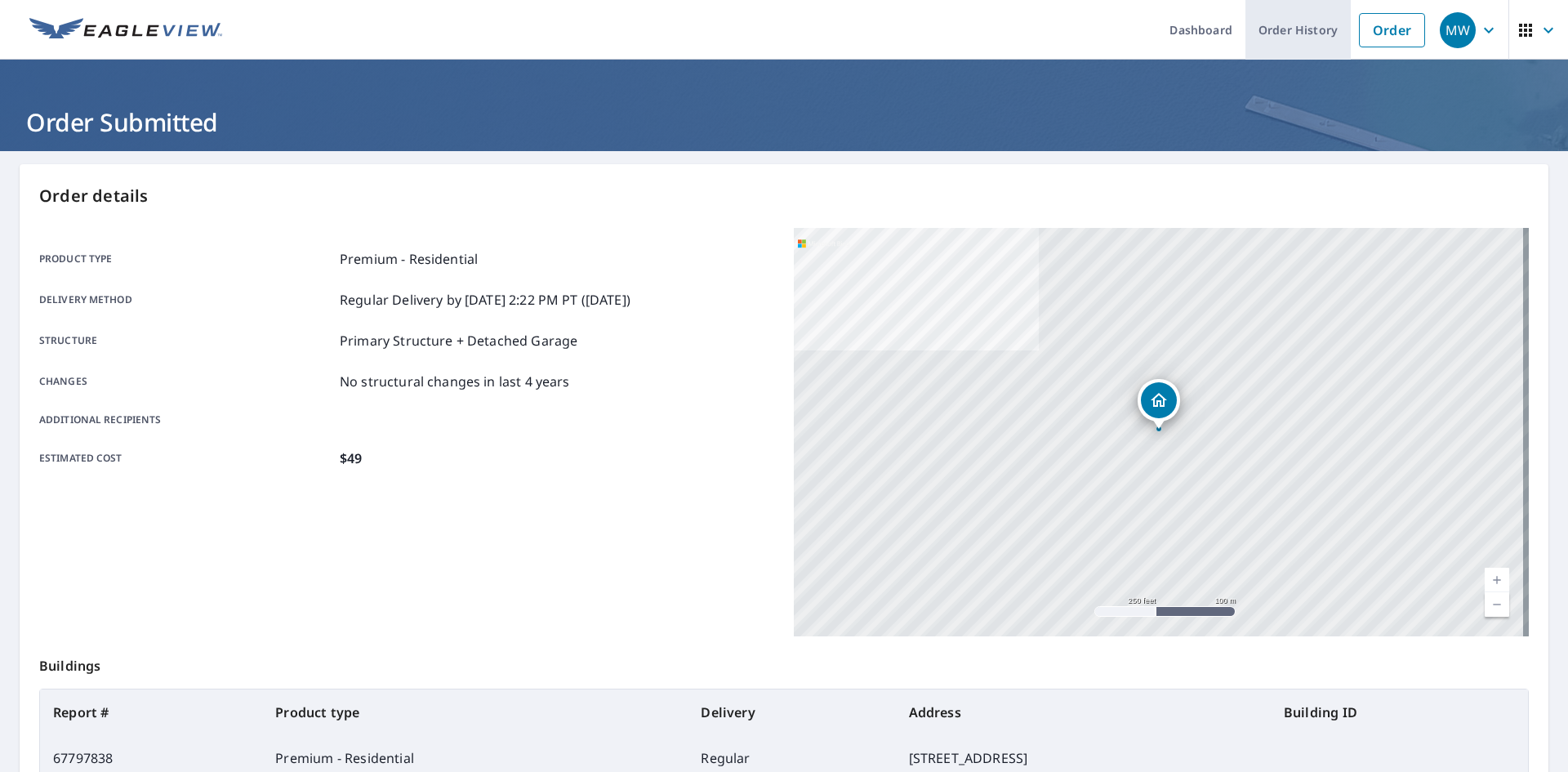
click at [1274, 31] on link "Order History" at bounding box center [1299, 30] width 106 height 60
